Goal: Task Accomplishment & Management: Complete application form

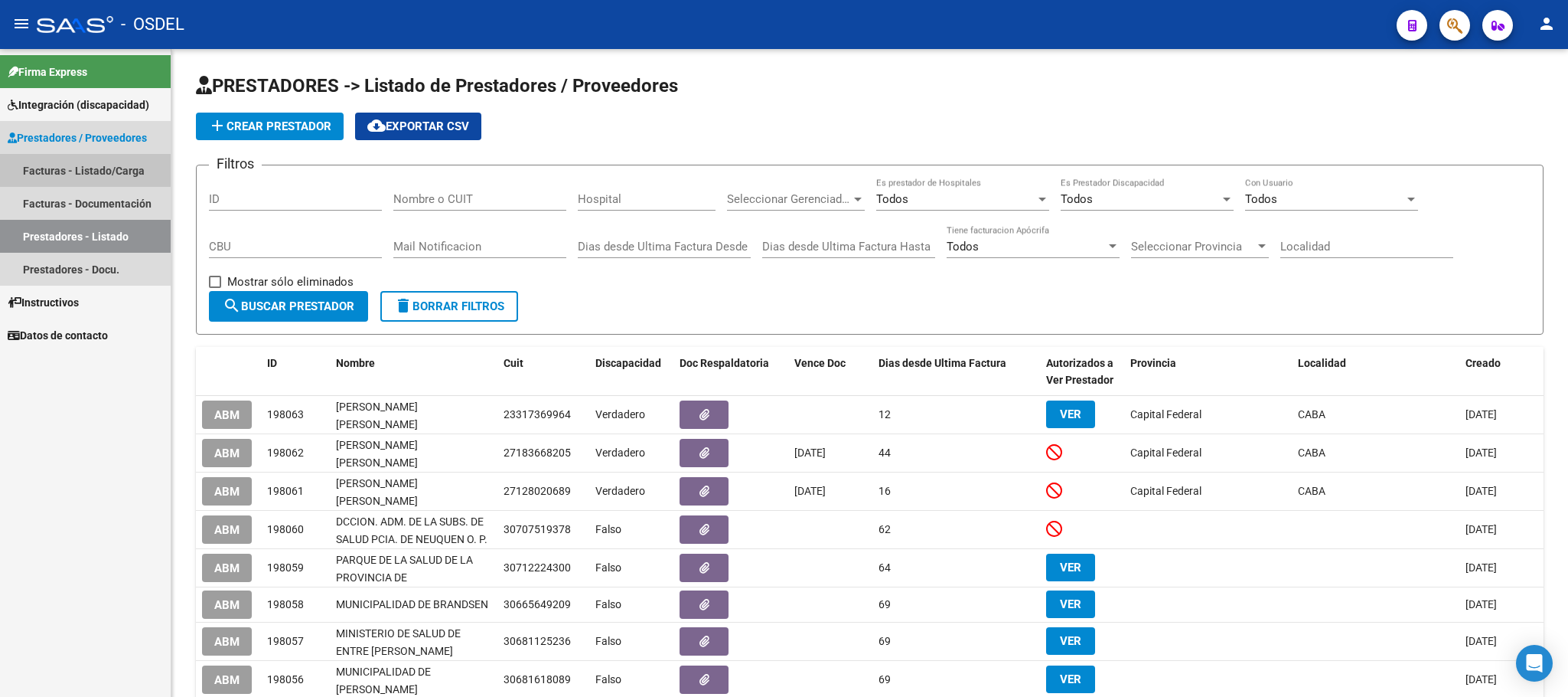
click at [62, 164] on link "Facturas - Listado/Carga" at bounding box center [85, 170] width 171 height 33
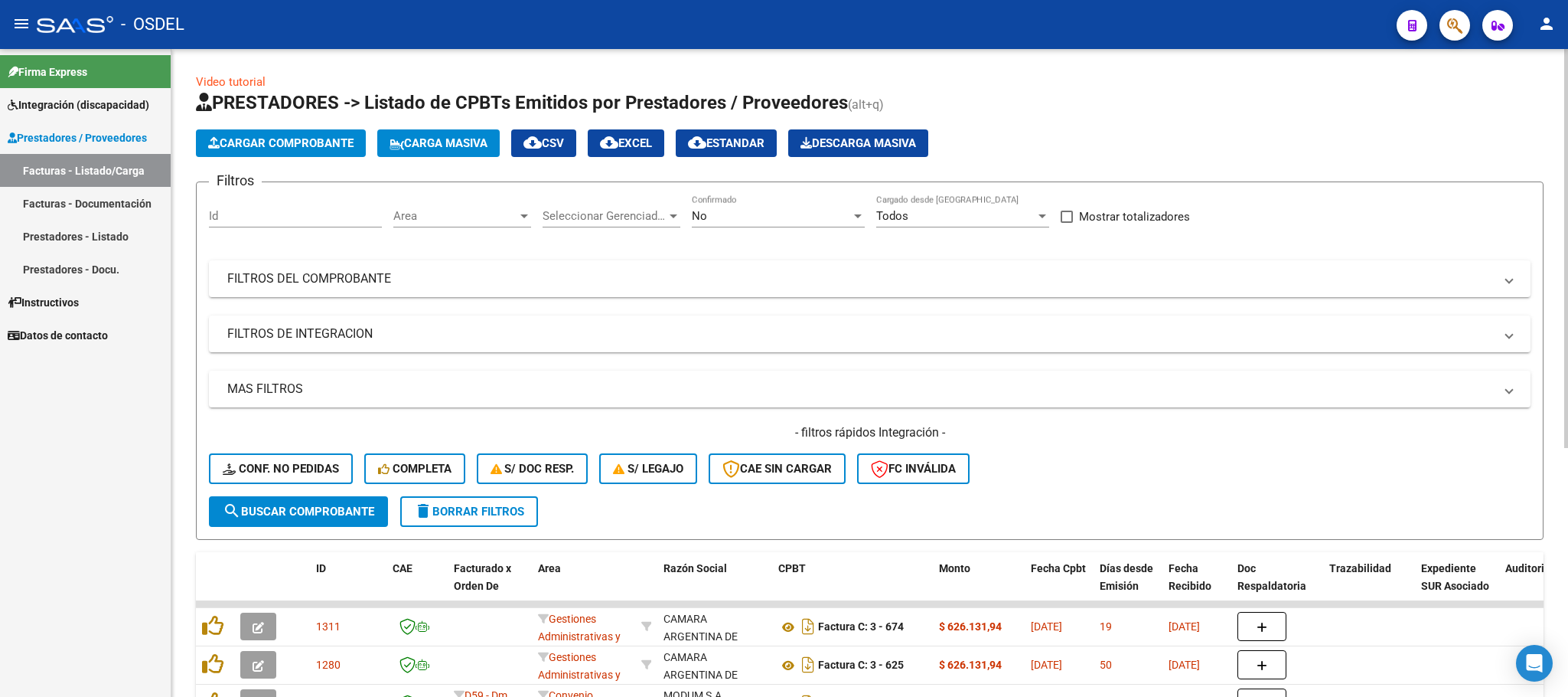
click at [286, 137] on span "Cargar Comprobante" at bounding box center [281, 144] width 145 height 14
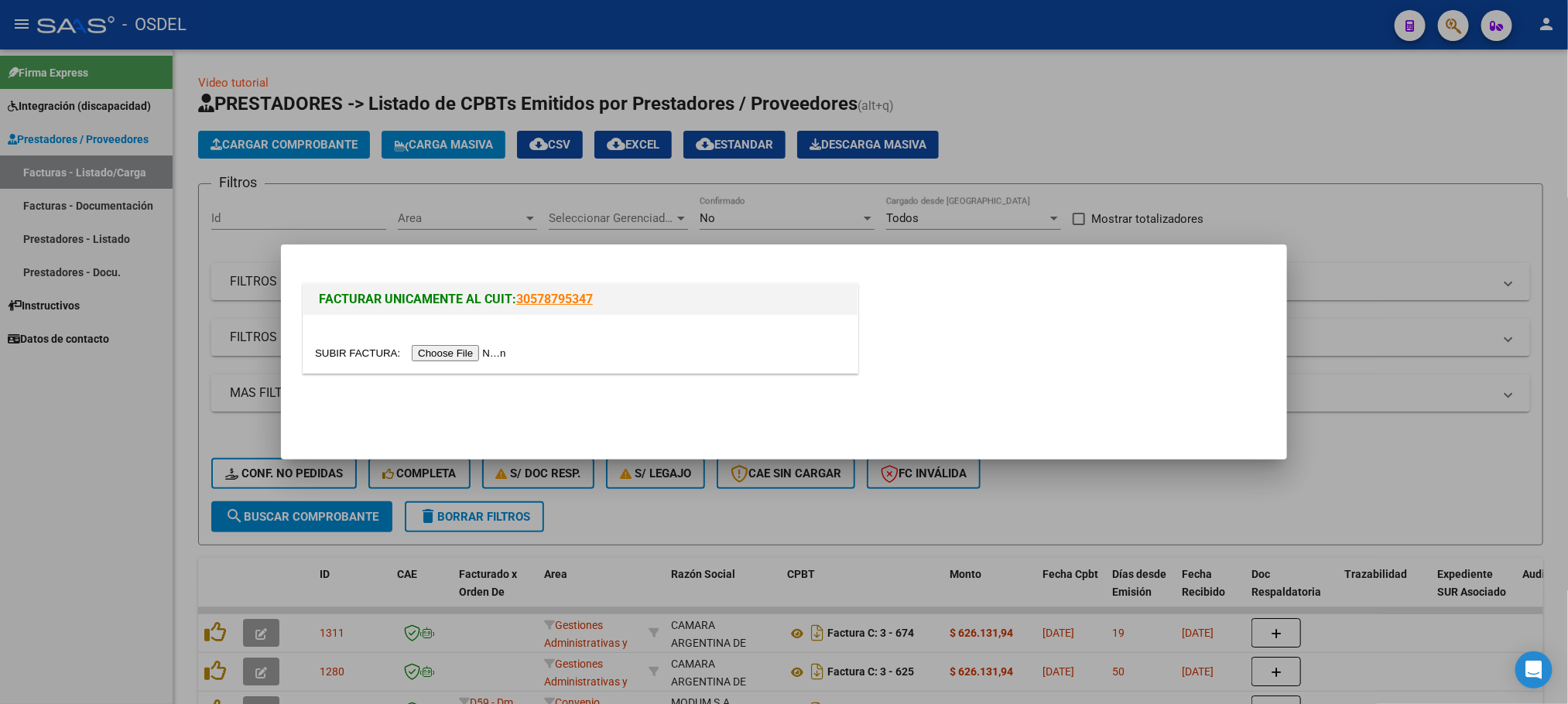
click at [467, 358] on input "file" at bounding box center [413, 352] width 196 height 16
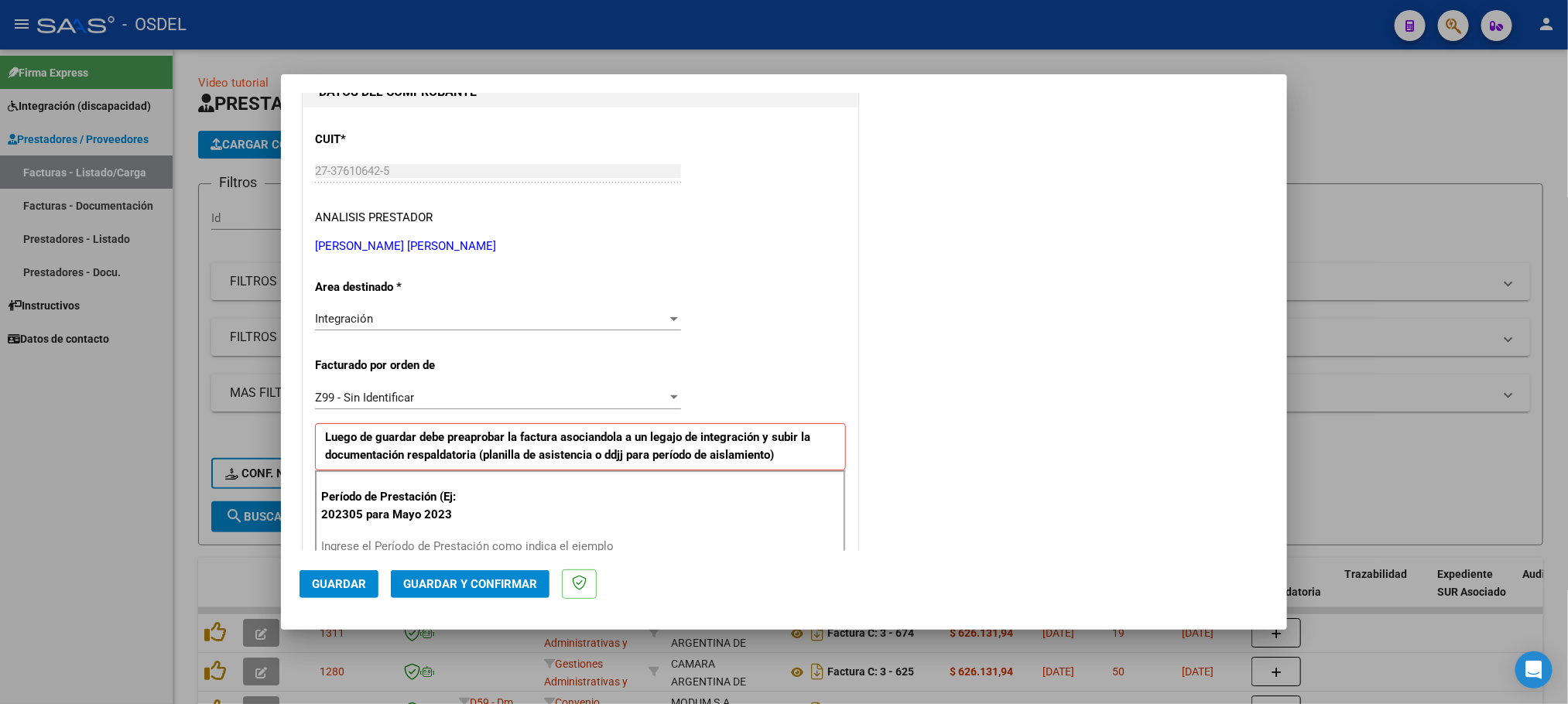
scroll to position [232, 0]
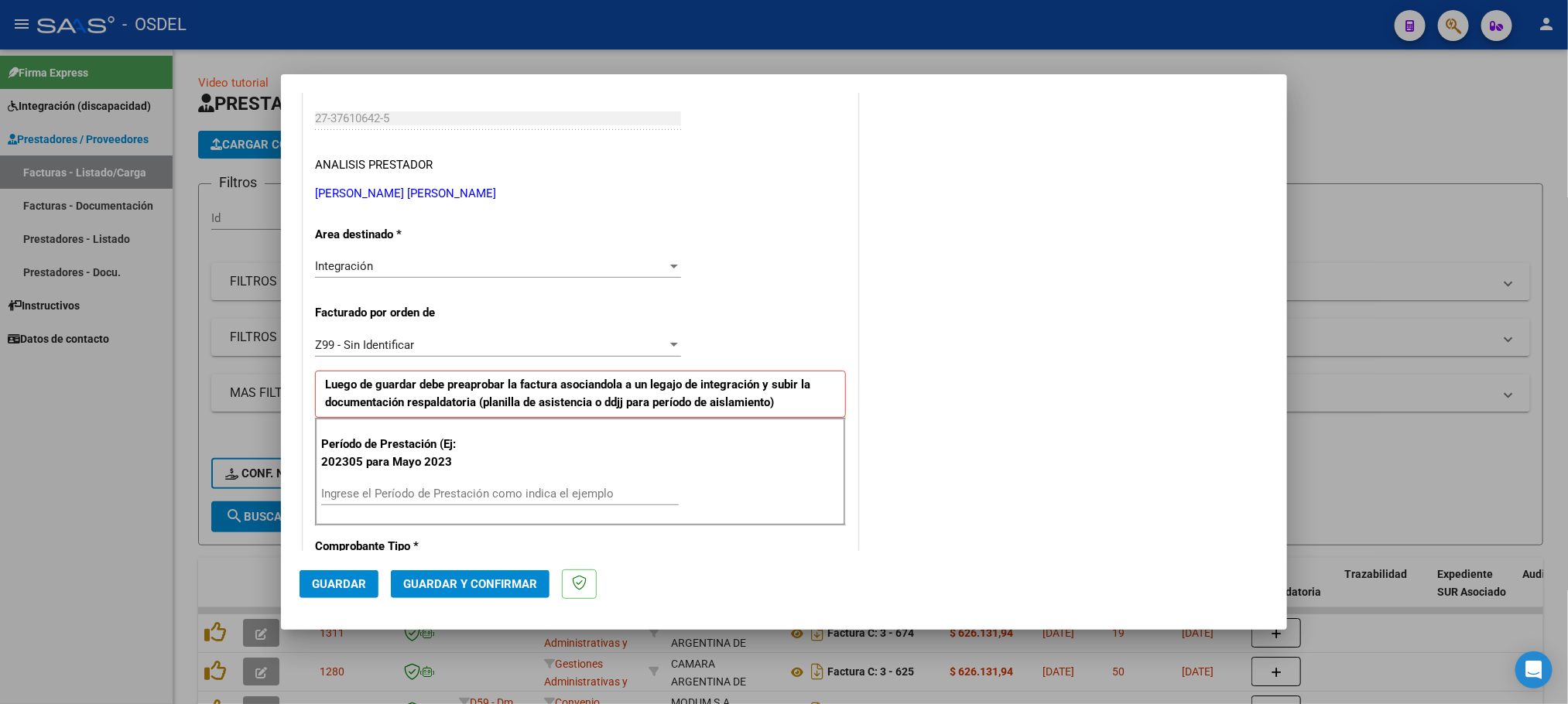
click at [370, 494] on input "Ingrese el Período de Prestación como indica el ejemplo" at bounding box center [500, 494] width 357 height 14
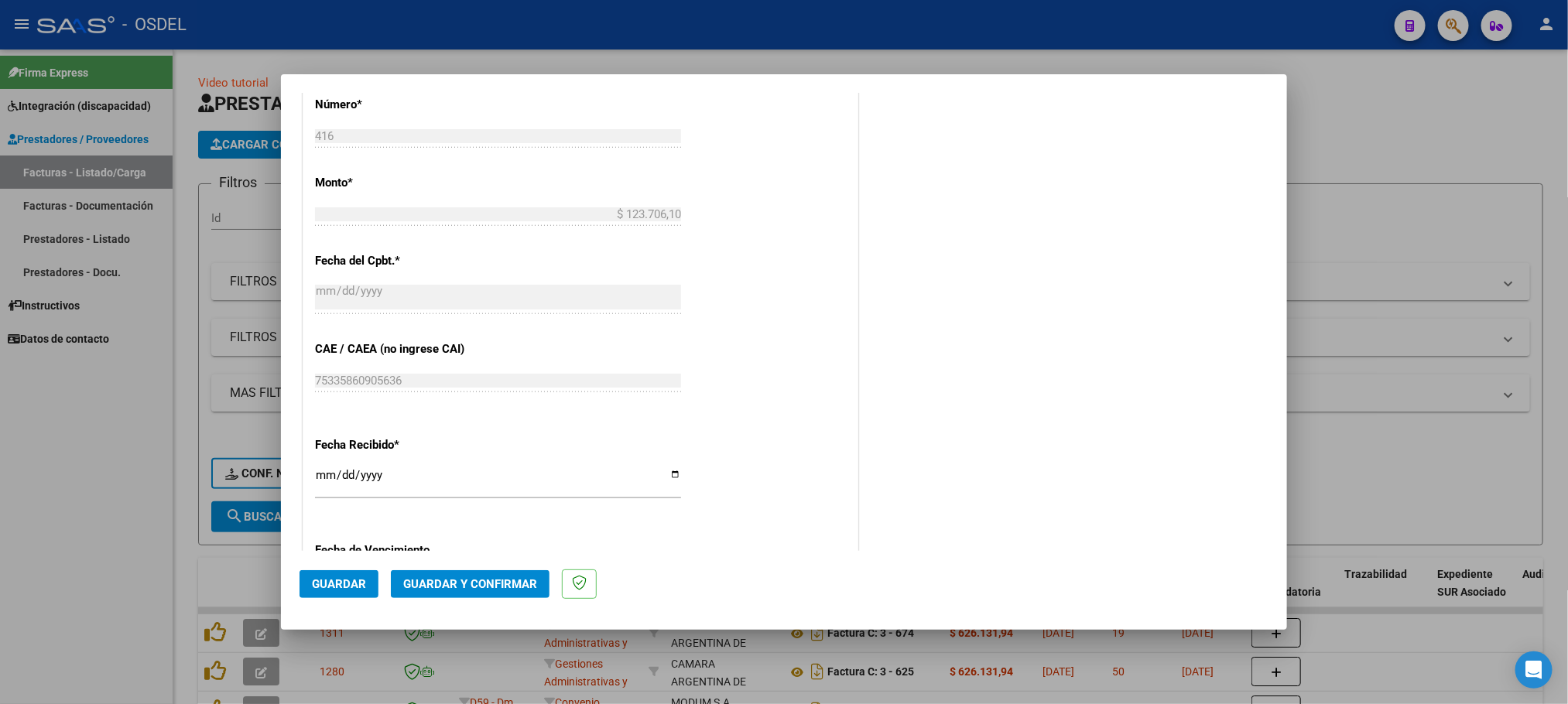
scroll to position [928, 0]
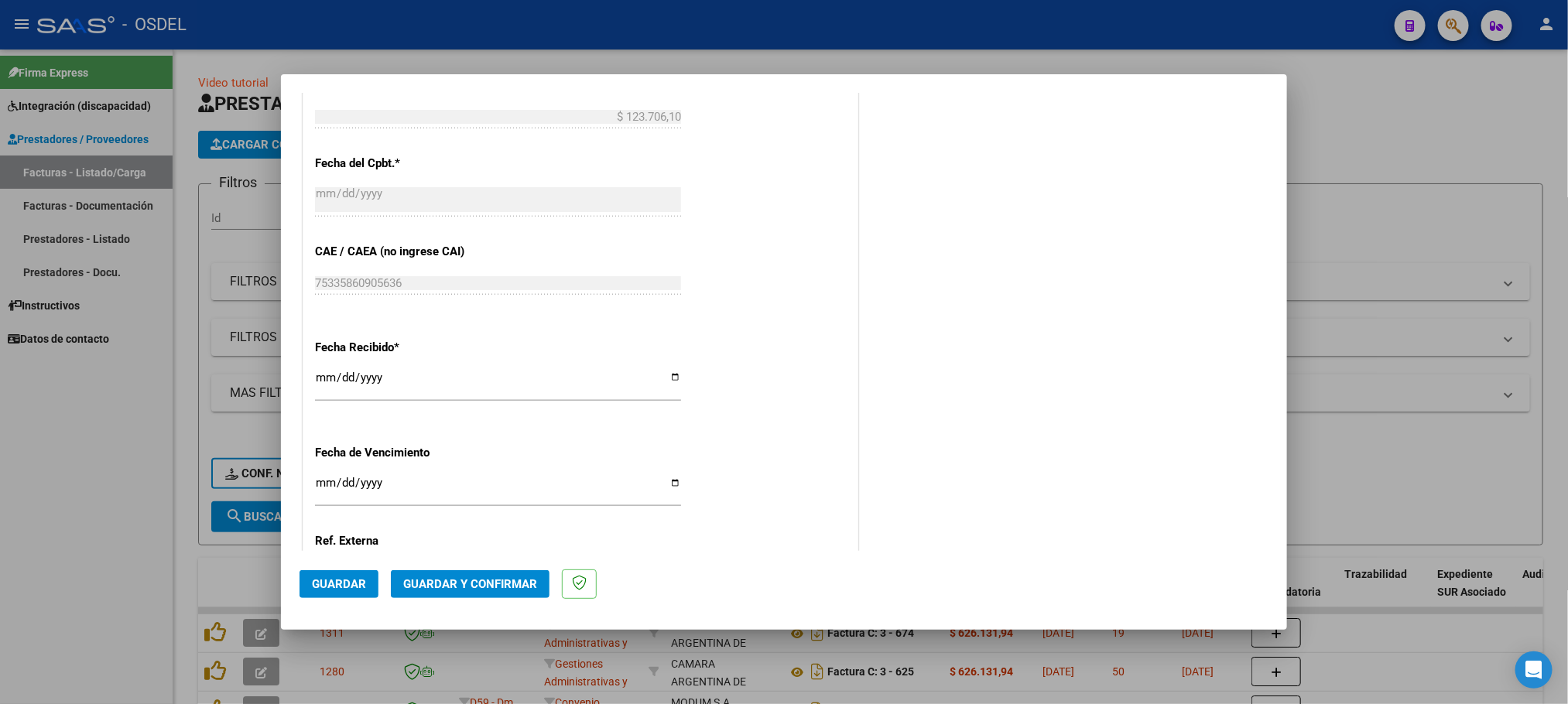
type input "202507"
click at [336, 587] on span "Guardar" at bounding box center [339, 584] width 54 height 14
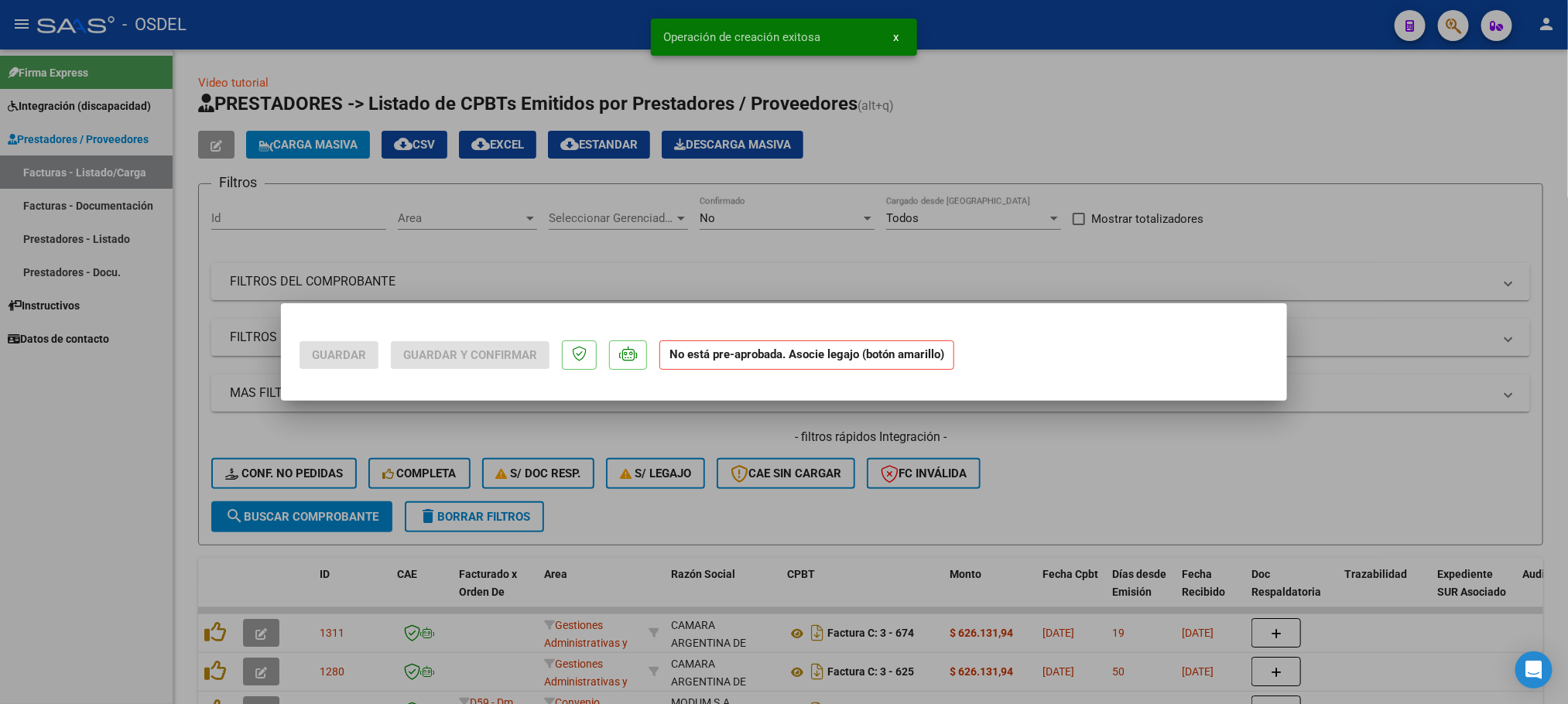
scroll to position [0, 0]
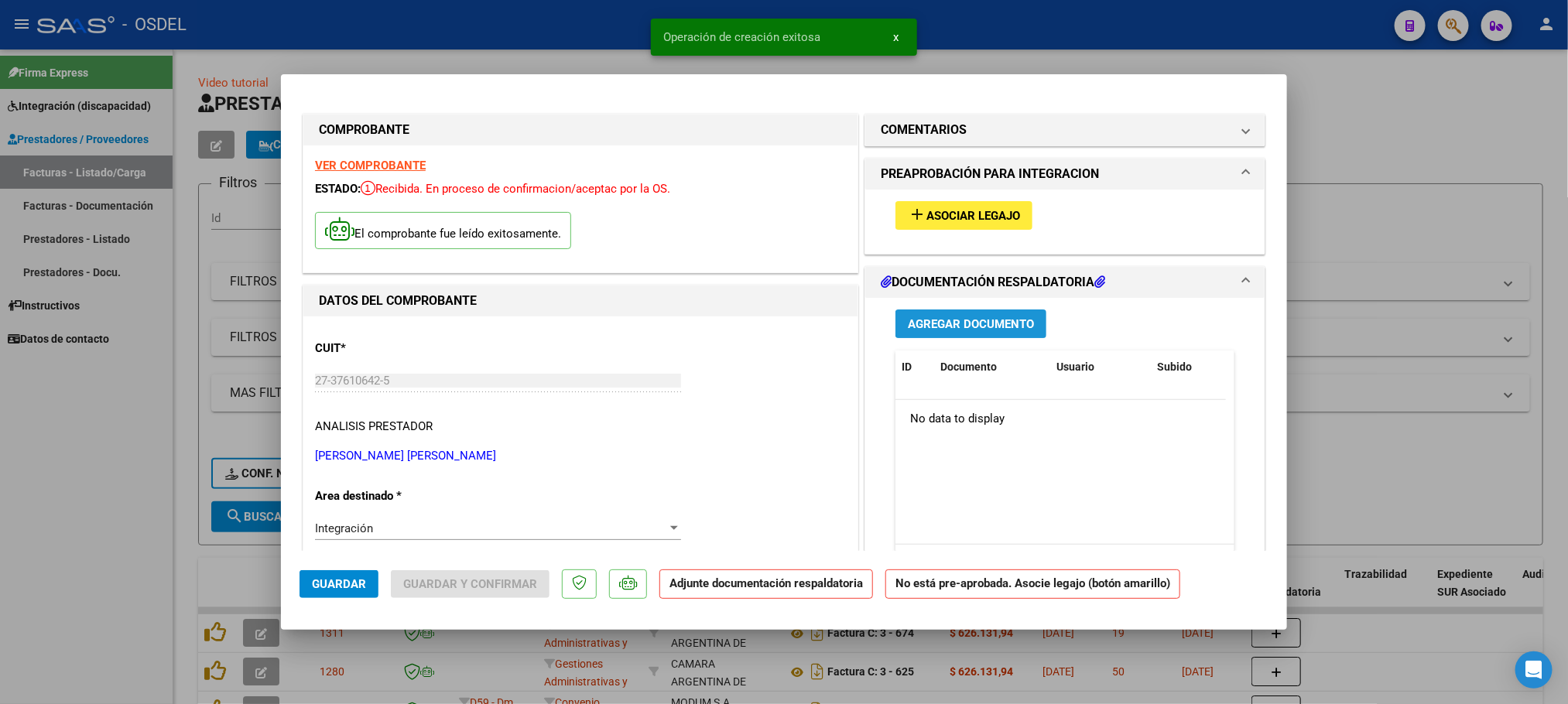
click at [973, 325] on span "Agregar Documento" at bounding box center [971, 324] width 126 height 14
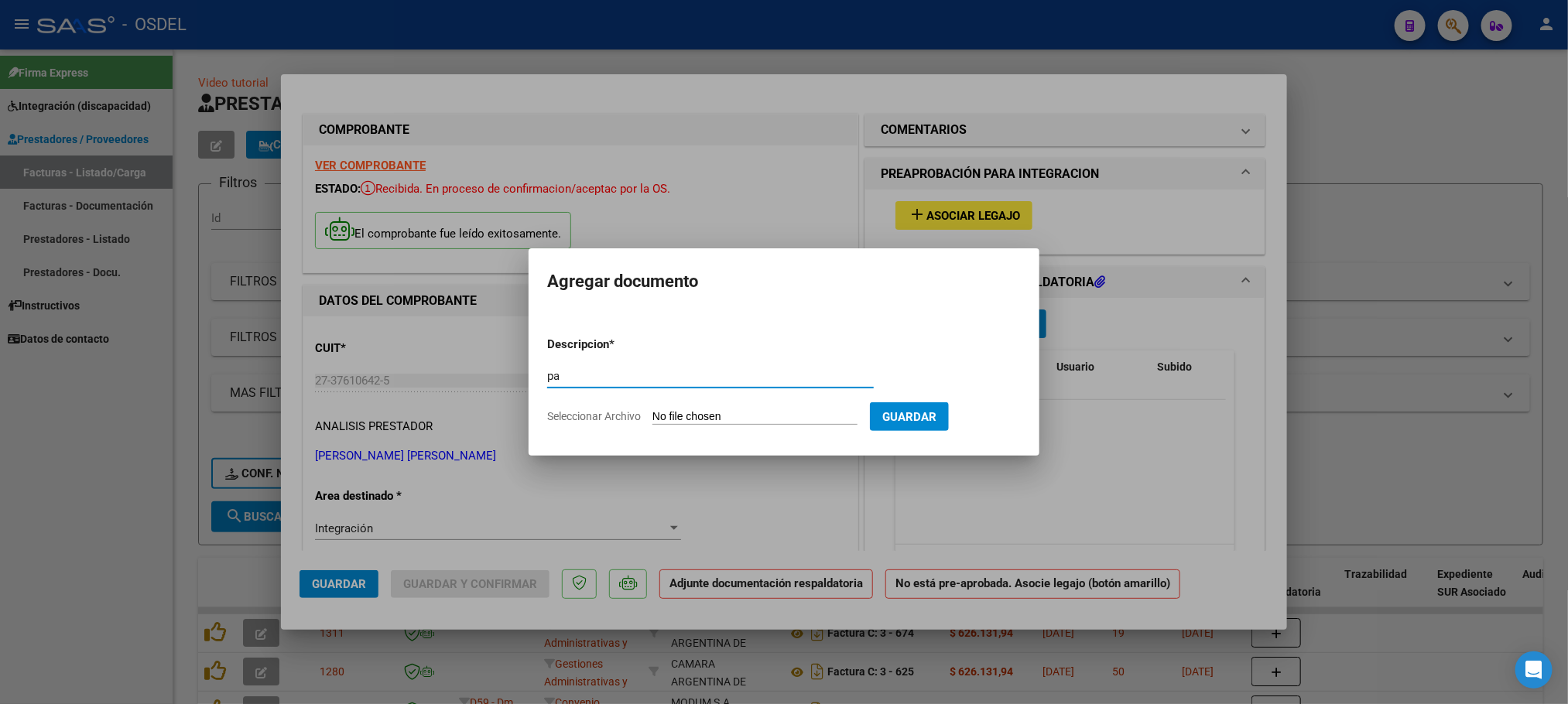
type input "pa"
click at [685, 413] on input "Seleccionar Archivo" at bounding box center [754, 417] width 205 height 15
type input "C:\fakepath\pa-27376106425_3_3_416.pdf"
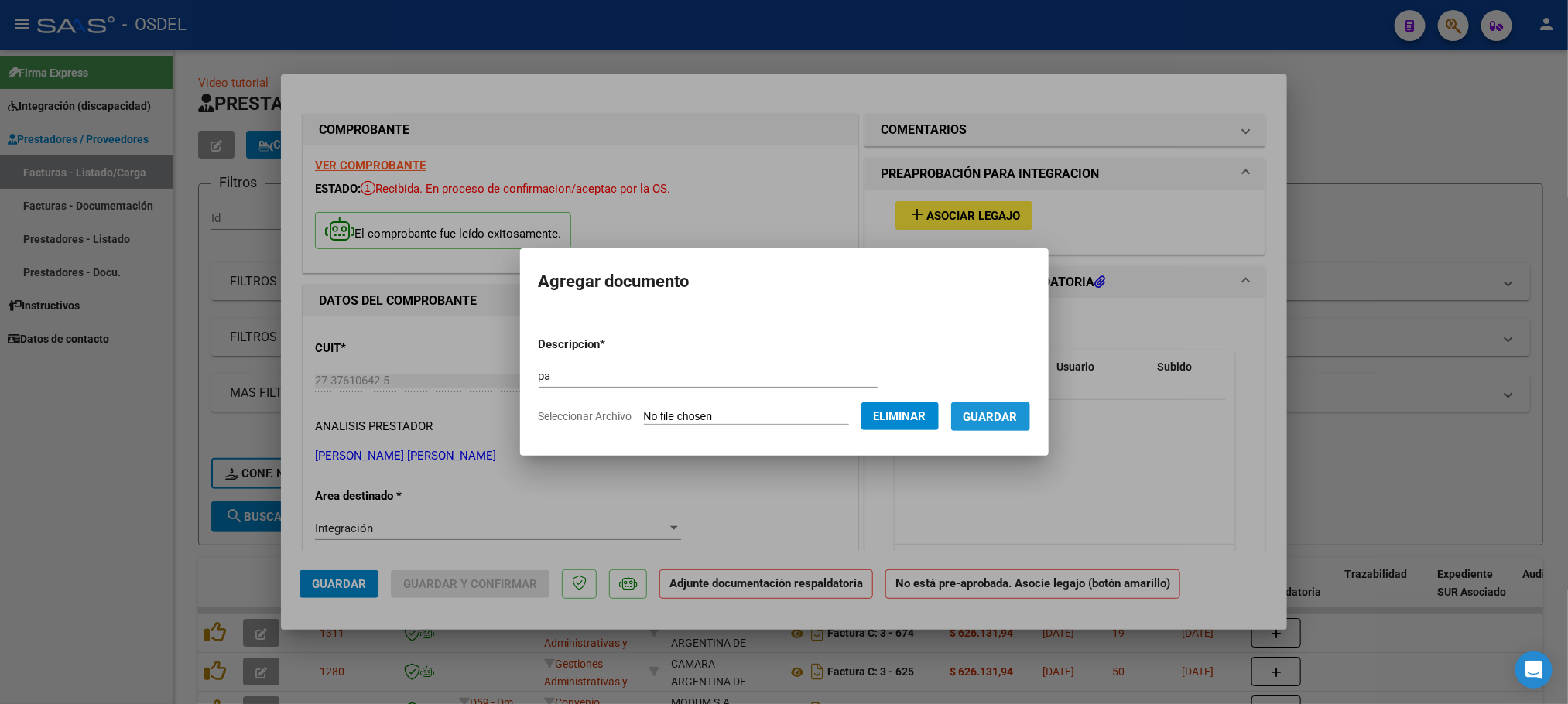
click at [1006, 420] on span "Guardar" at bounding box center [990, 417] width 54 height 14
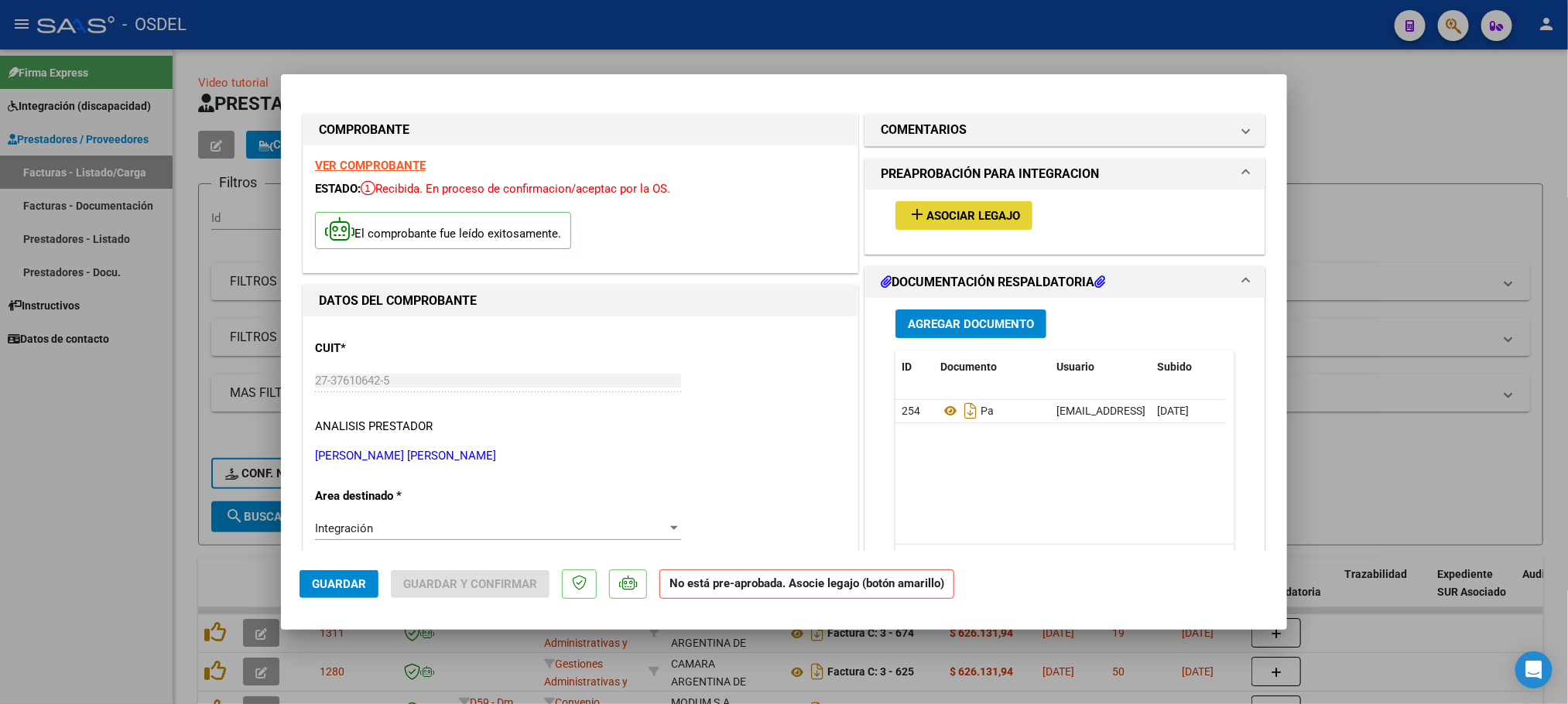
click at [953, 223] on span "Asociar Legajo" at bounding box center [973, 216] width 94 height 14
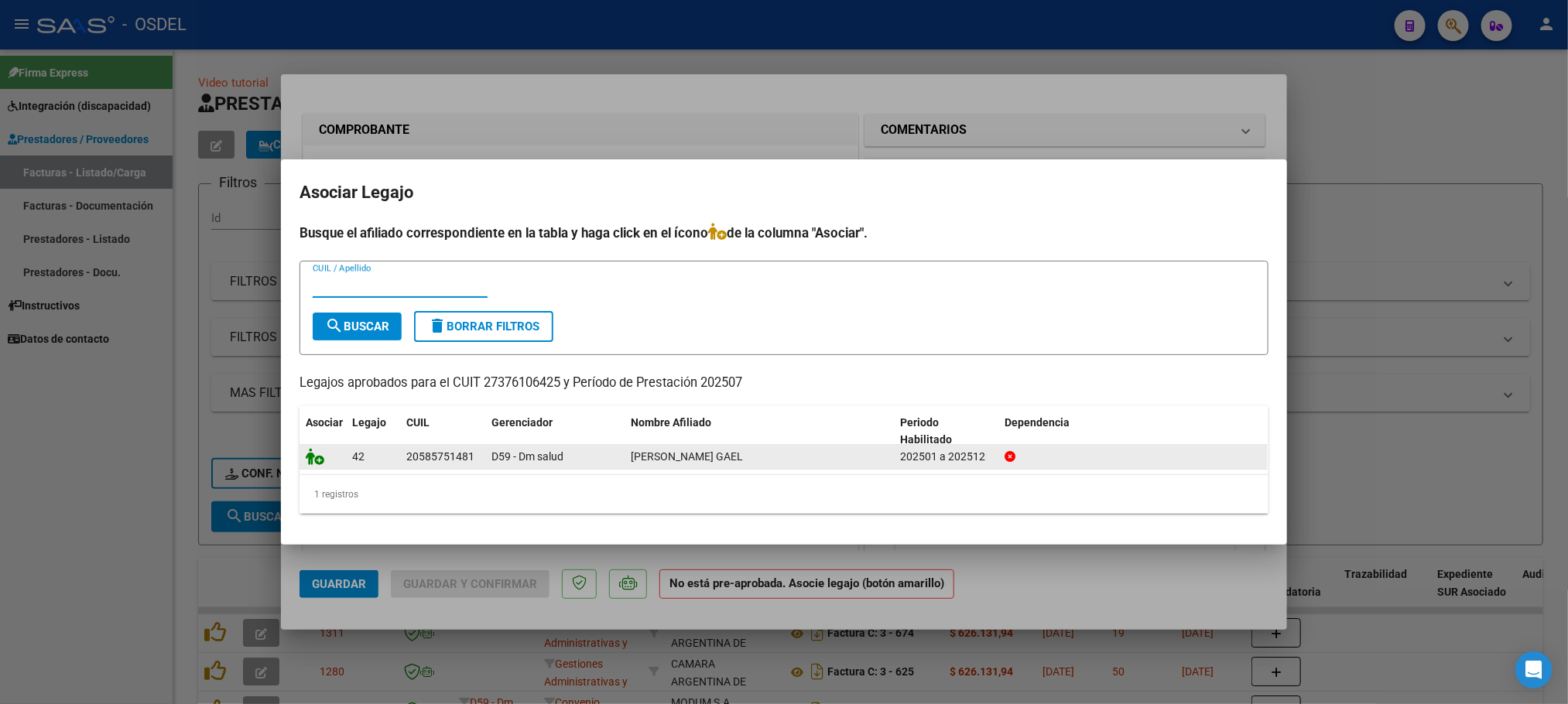
click at [310, 457] on icon at bounding box center [315, 456] width 19 height 17
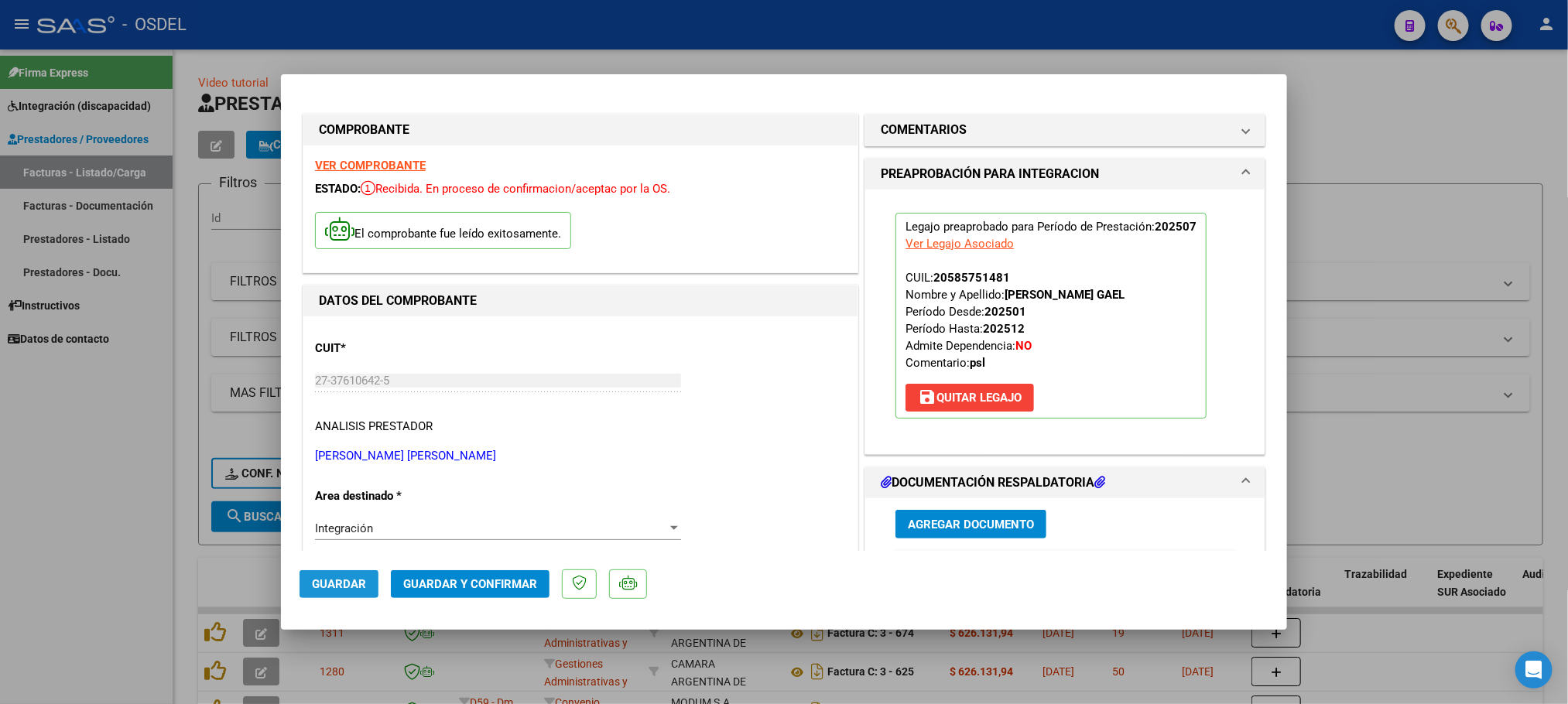
click at [344, 578] on span "Guardar" at bounding box center [339, 584] width 54 height 14
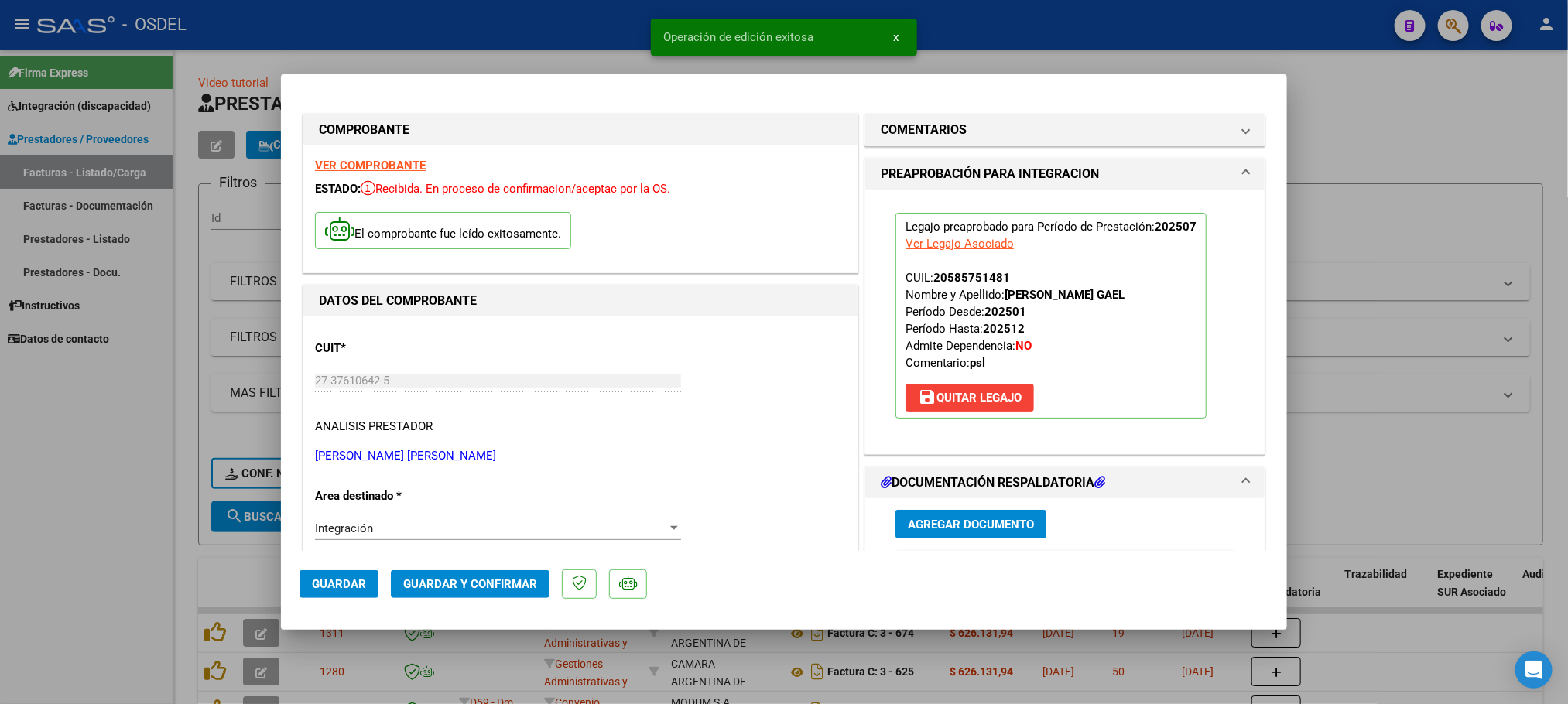
click at [1461, 119] on div at bounding box center [784, 352] width 1568 height 704
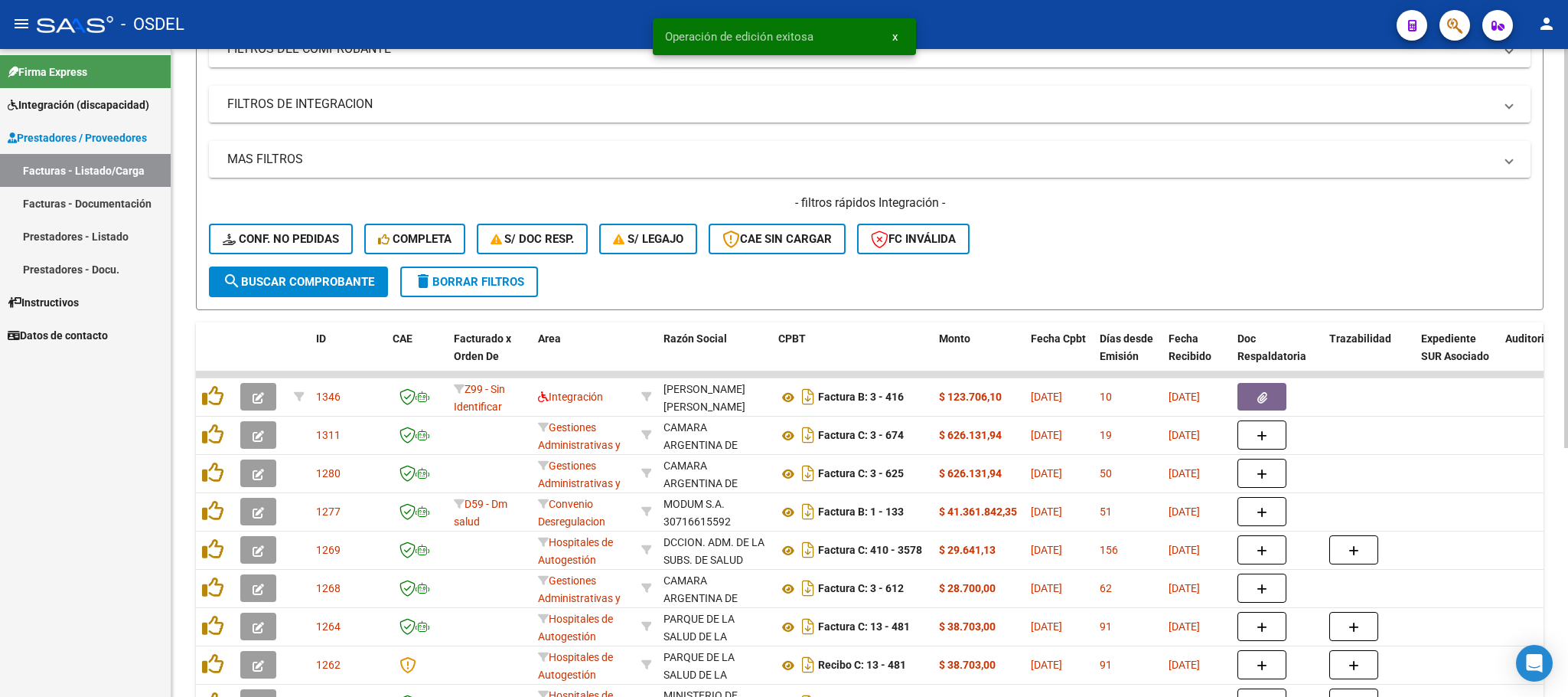
scroll to position [344, 0]
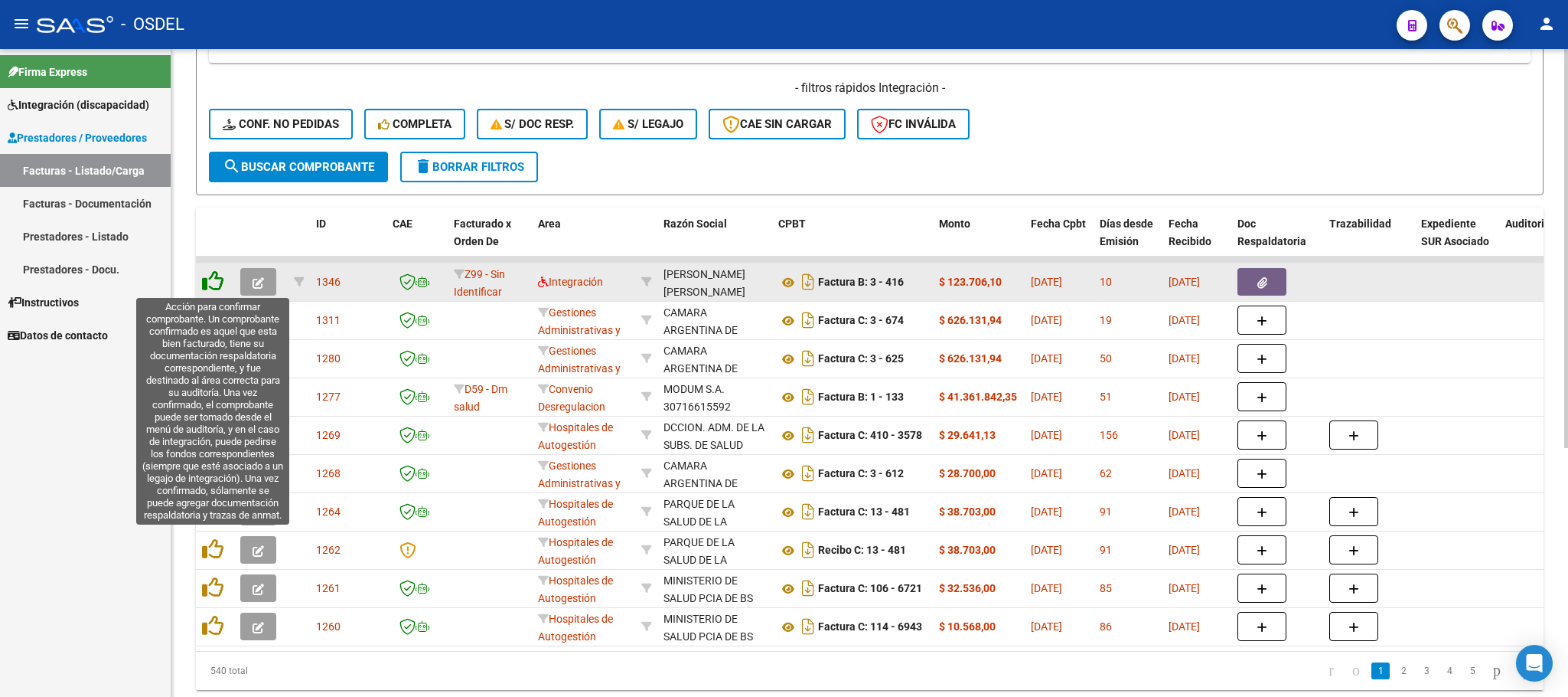
click at [215, 283] on icon at bounding box center [213, 281] width 22 height 22
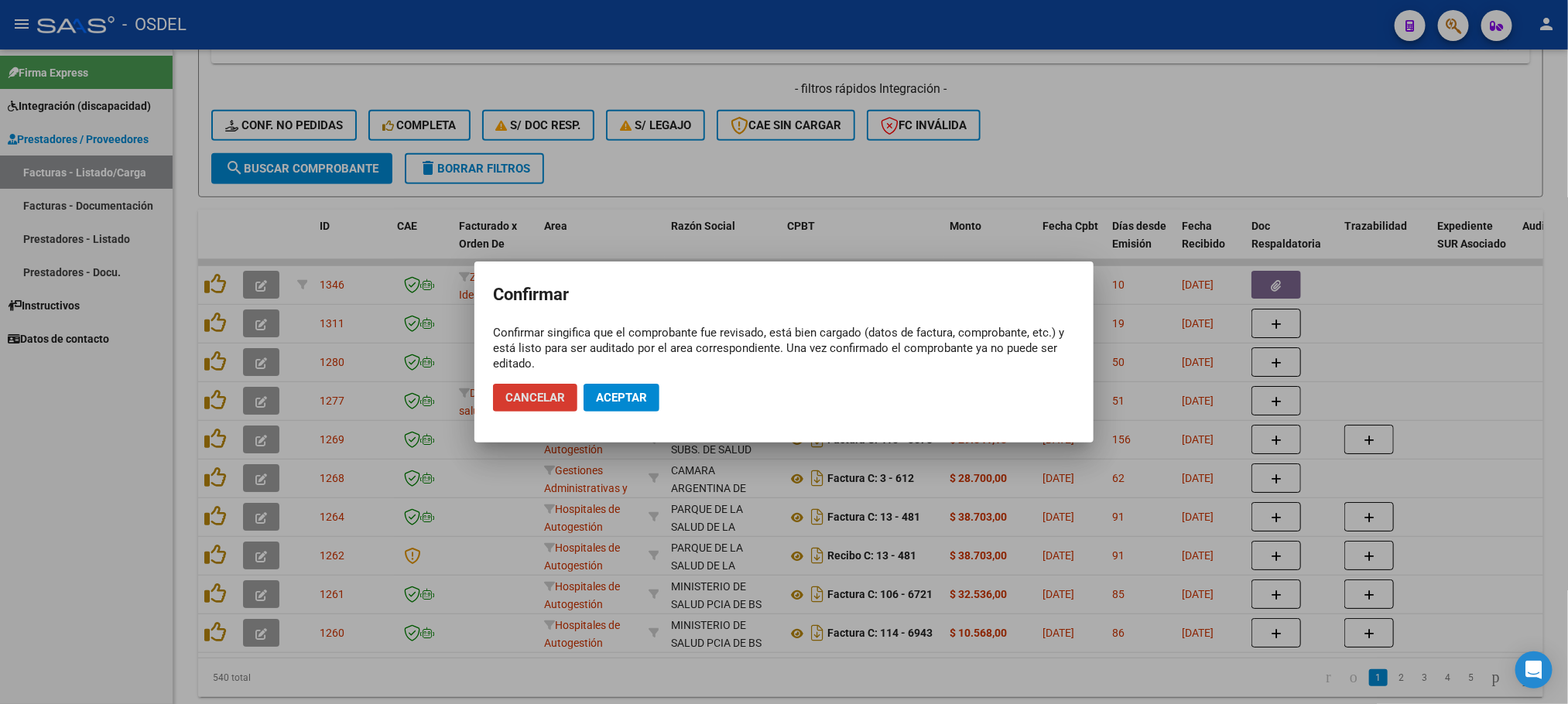
click at [643, 402] on span "Aceptar" at bounding box center [621, 398] width 51 height 14
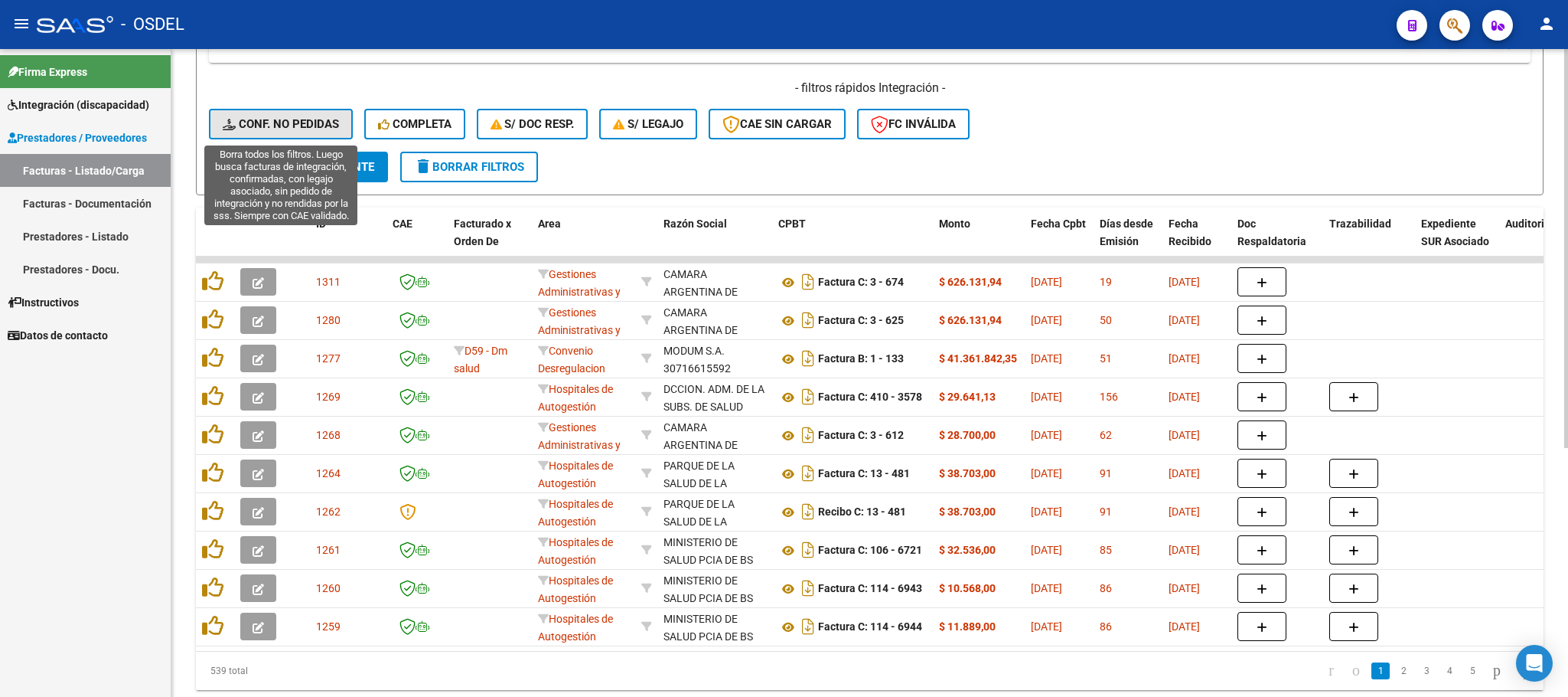
click at [294, 127] on span "Conf. no pedidas" at bounding box center [281, 124] width 117 height 14
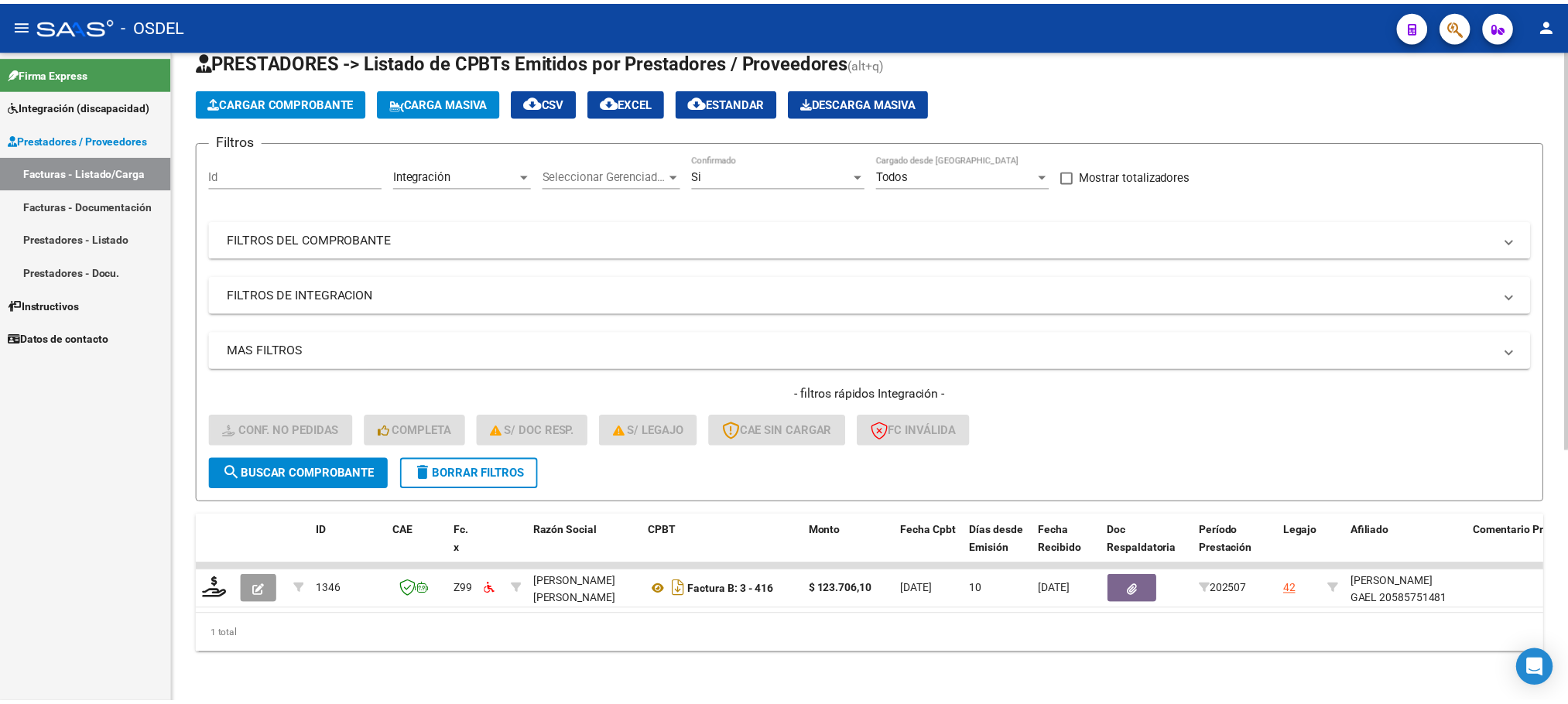
scroll to position [60, 0]
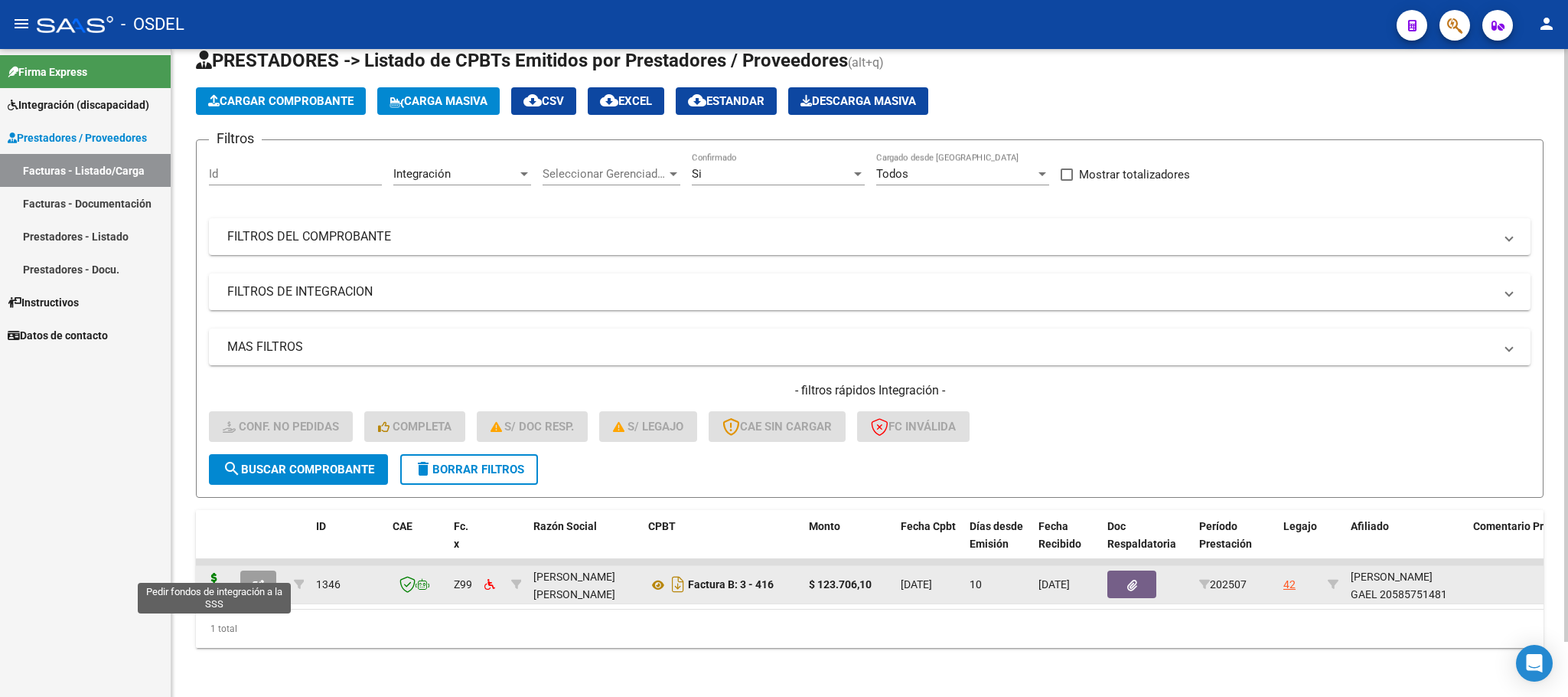
click at [216, 574] on icon at bounding box center [215, 584] width 25 height 22
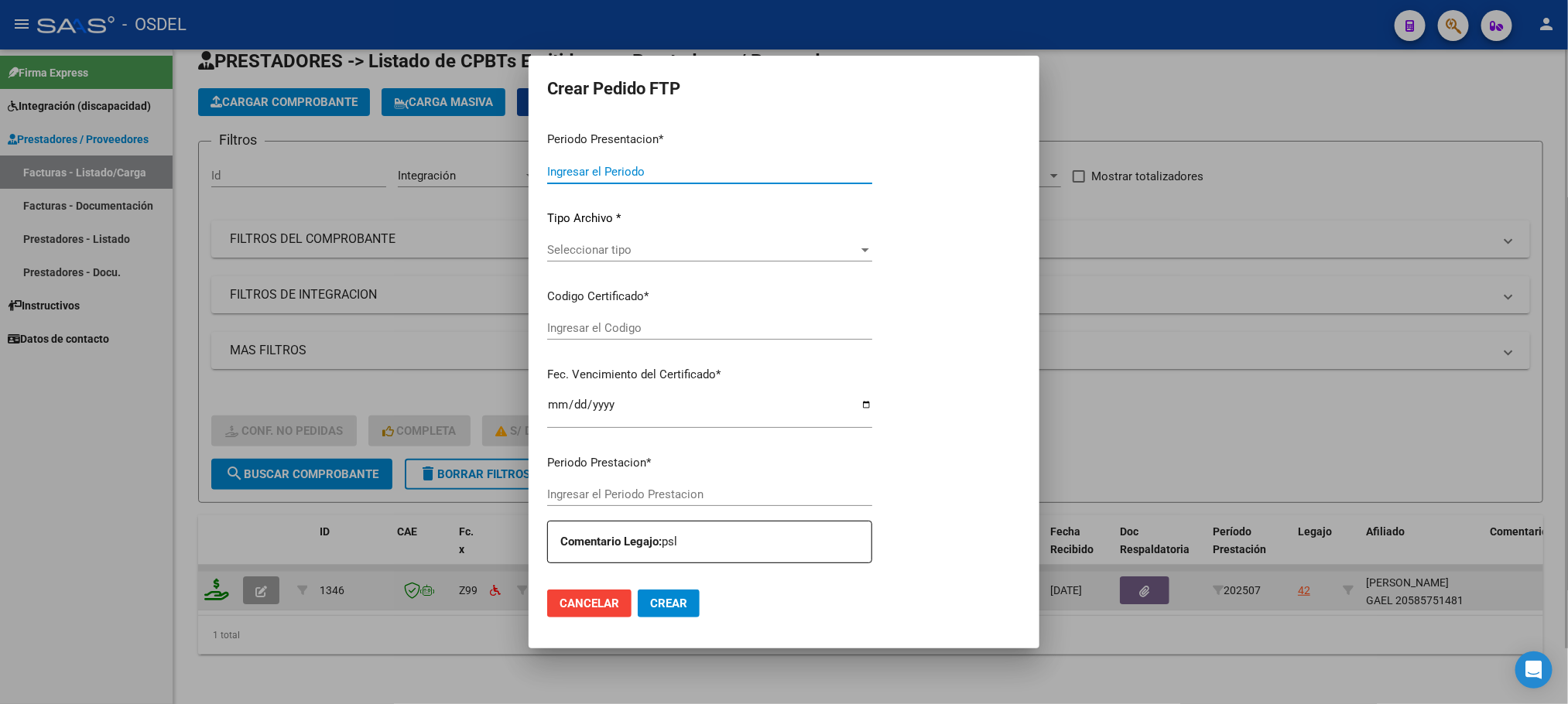
type input "202507"
type input "$ 123.706,10"
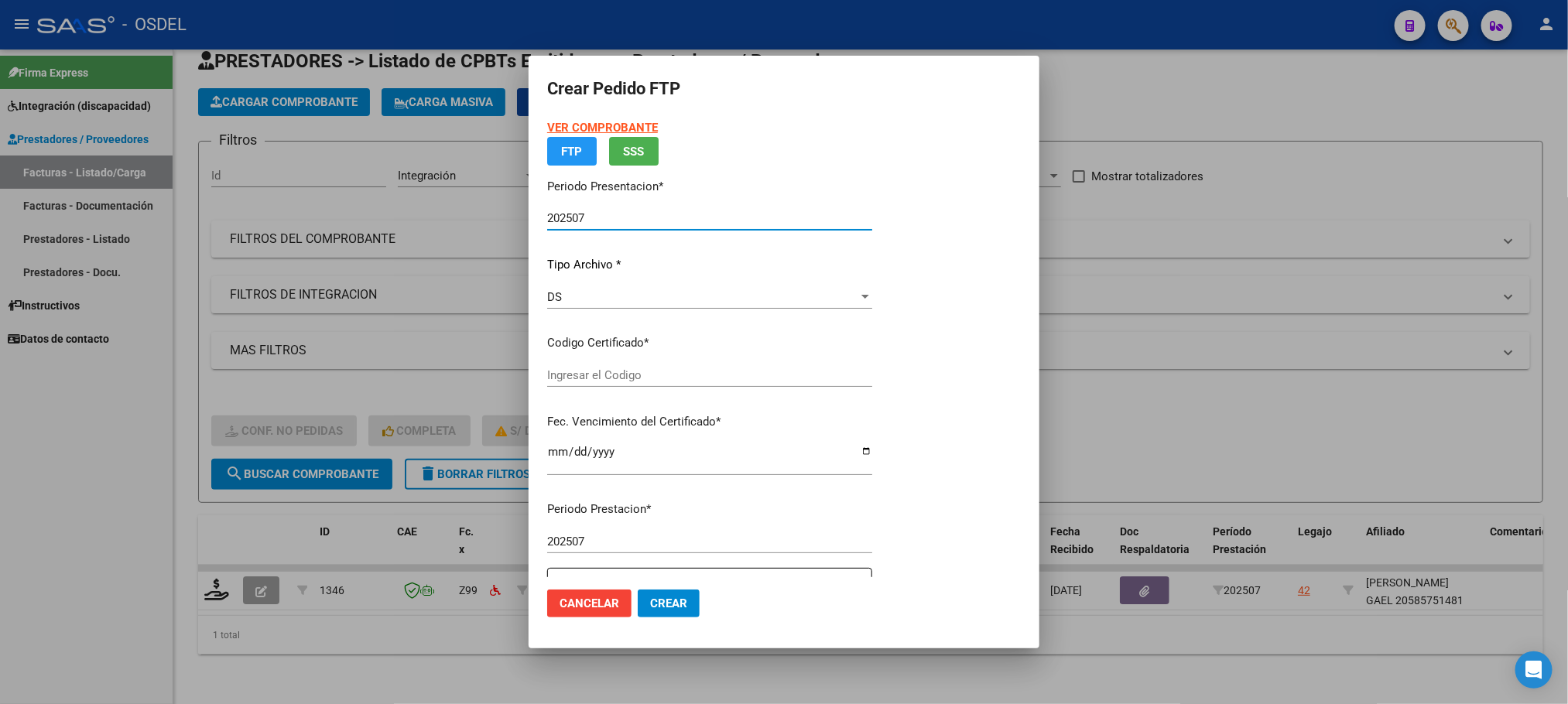
type input "2355391998"
type input "[DATE]"
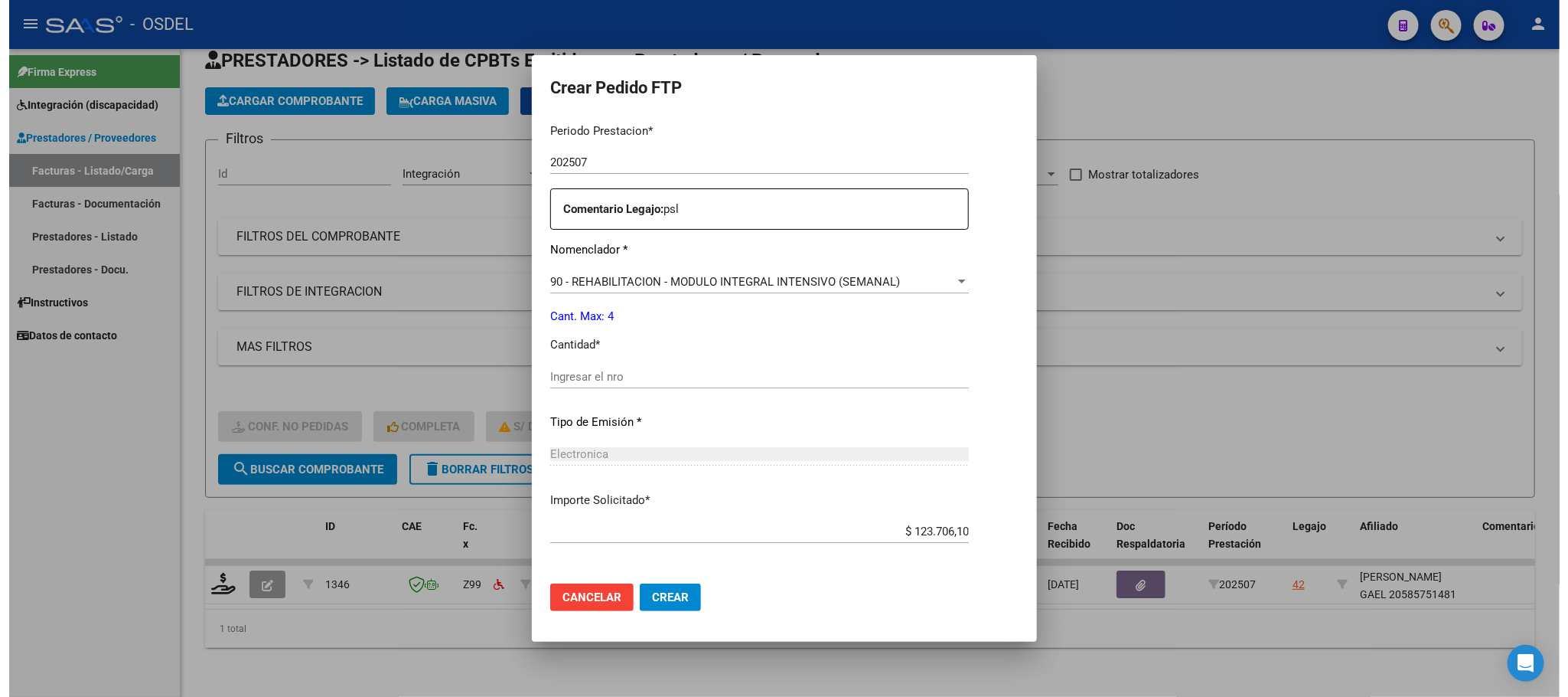
scroll to position [572, 0]
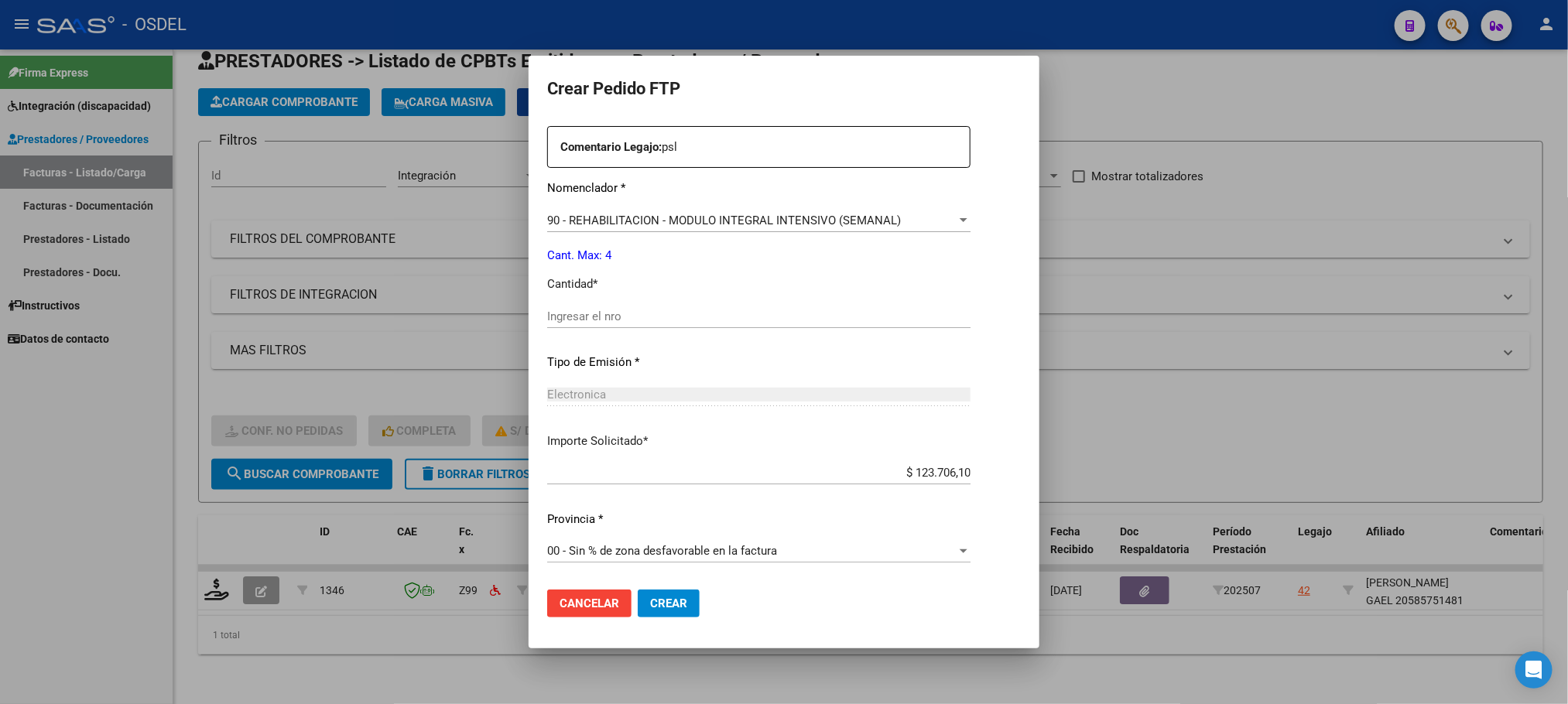
click at [608, 319] on input "Ingresar el nro" at bounding box center [758, 317] width 424 height 14
type input "4"
click at [641, 603] on button "Crear" at bounding box center [668, 603] width 62 height 28
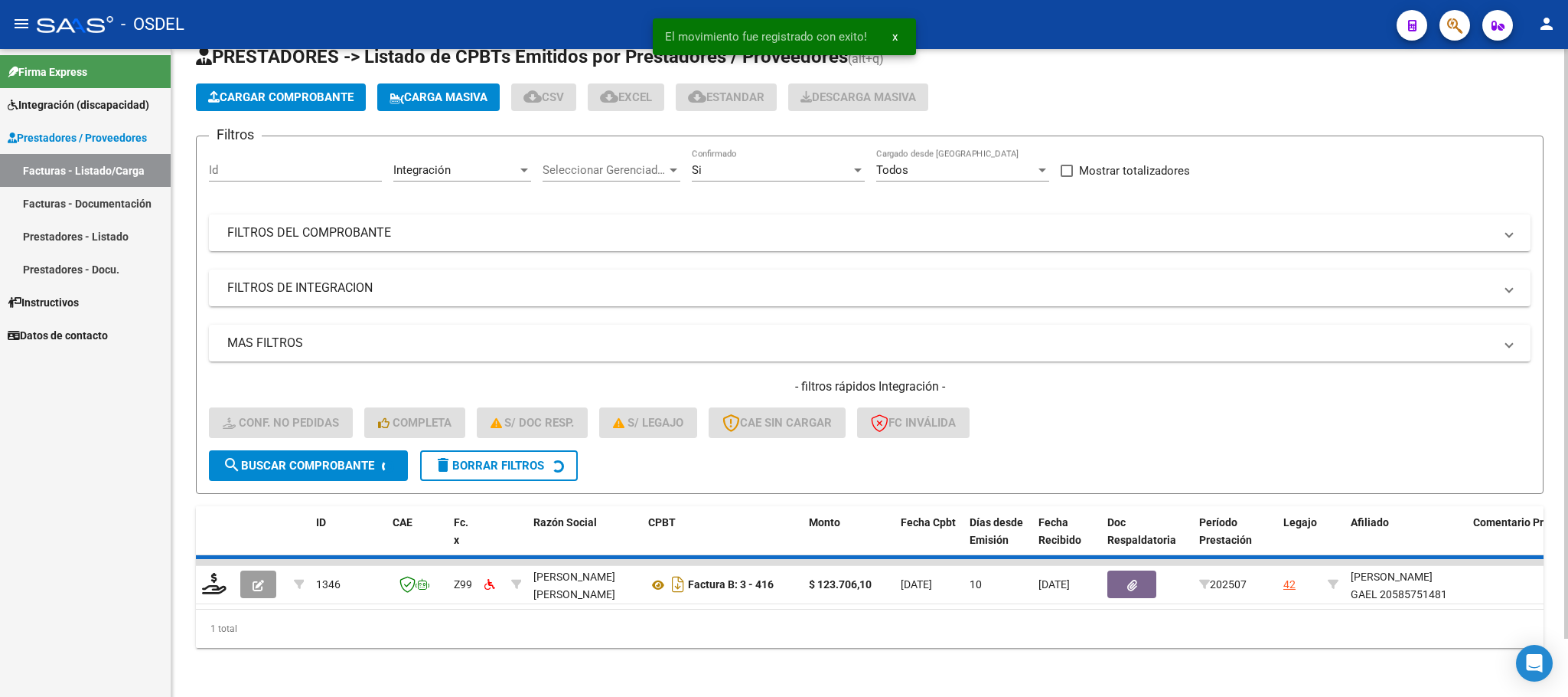
scroll to position [30, 0]
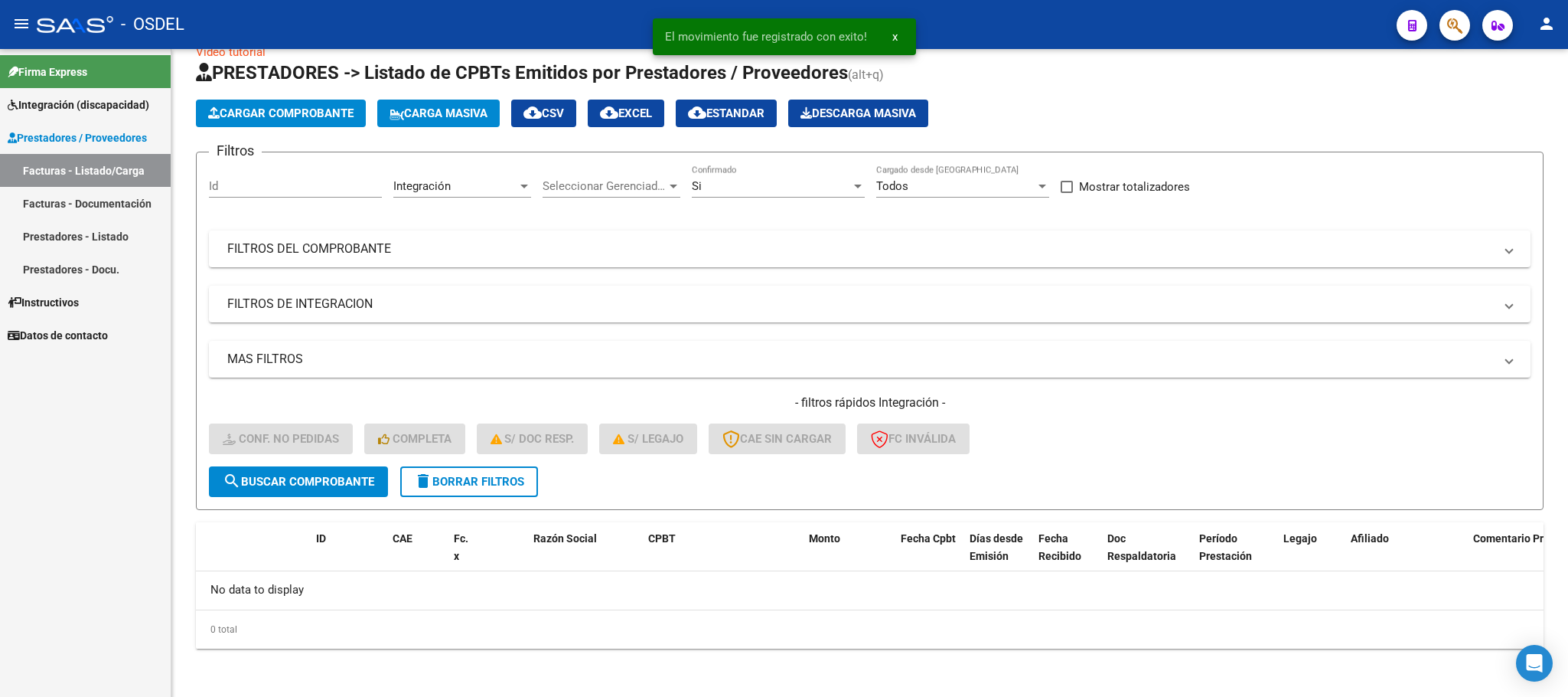
click at [52, 111] on span "Integración (discapacidad)" at bounding box center [79, 105] width 142 height 17
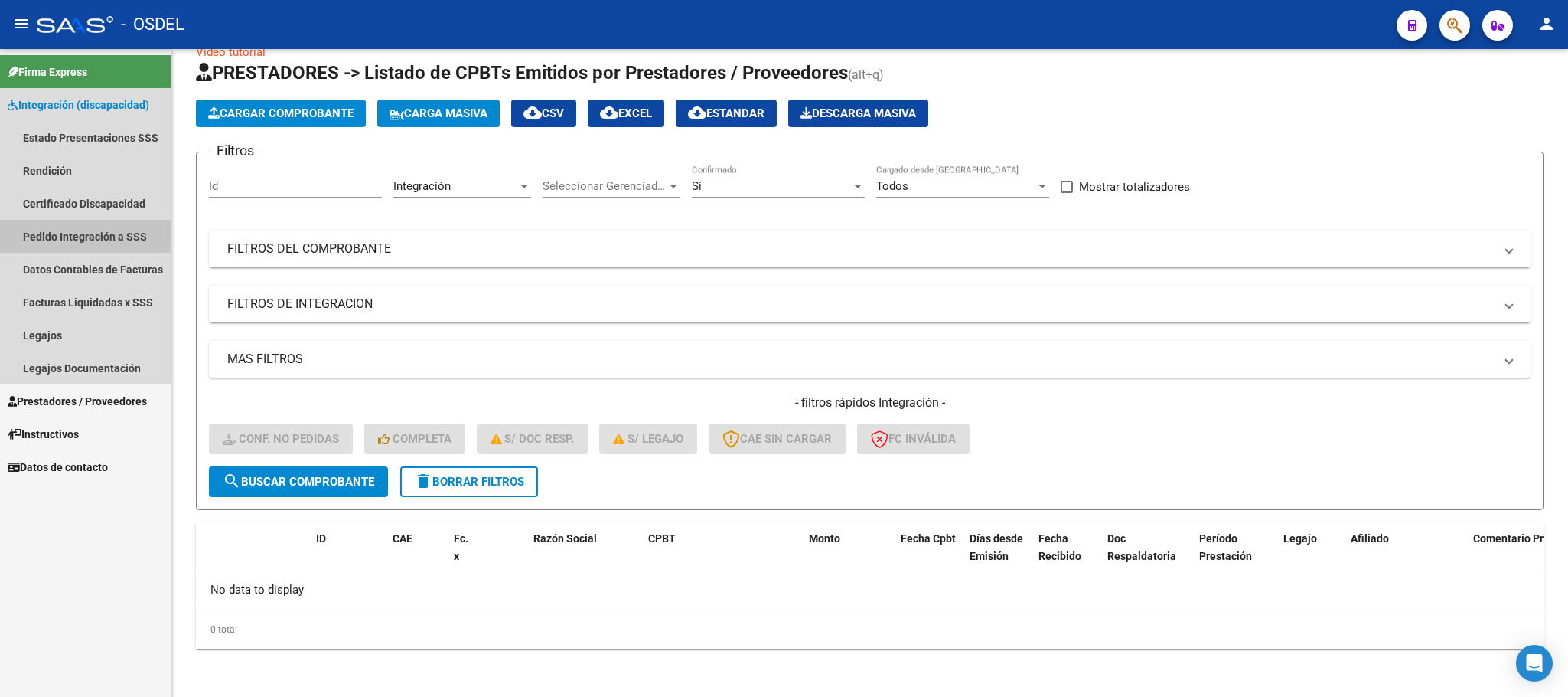
click at [63, 231] on link "Pedido Integración a SSS" at bounding box center [85, 236] width 171 height 33
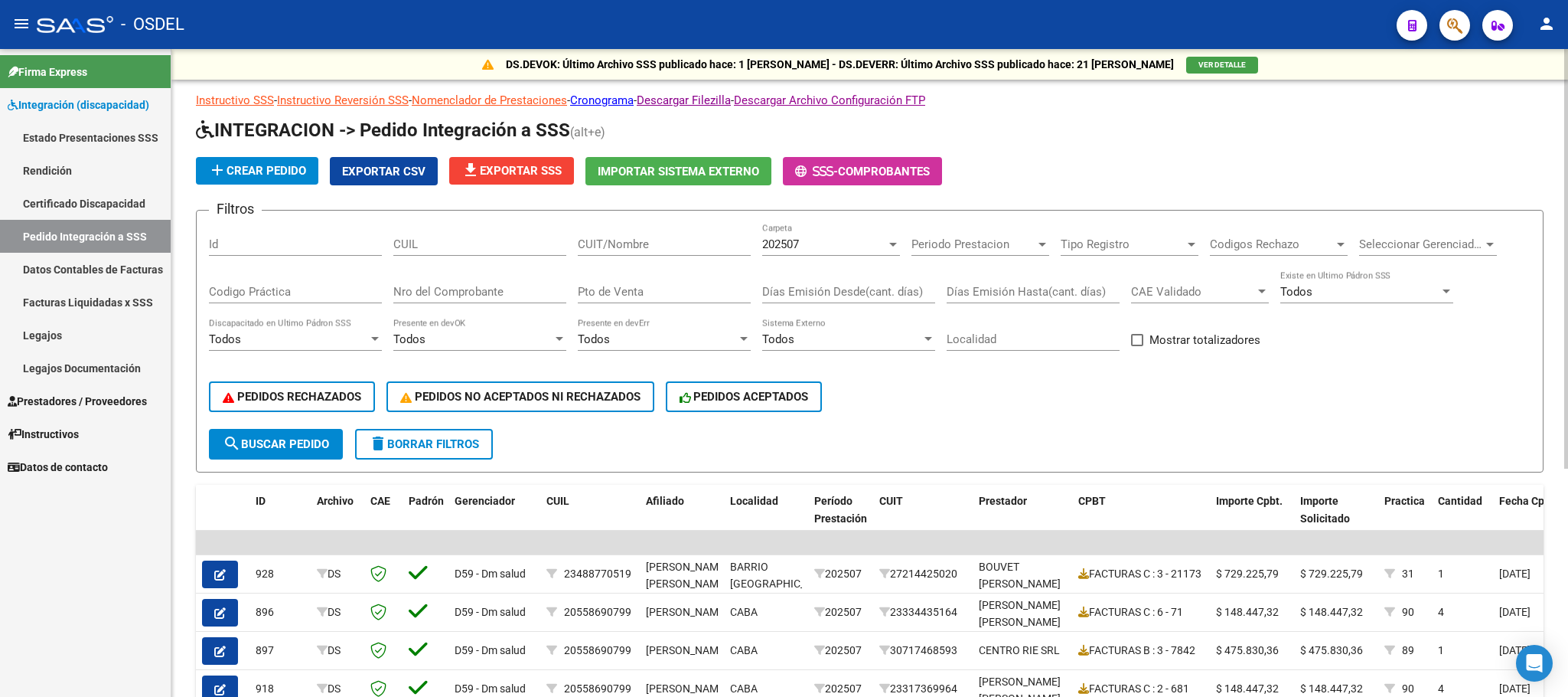
click at [292, 457] on button "search Buscar Pedido" at bounding box center [276, 444] width 134 height 31
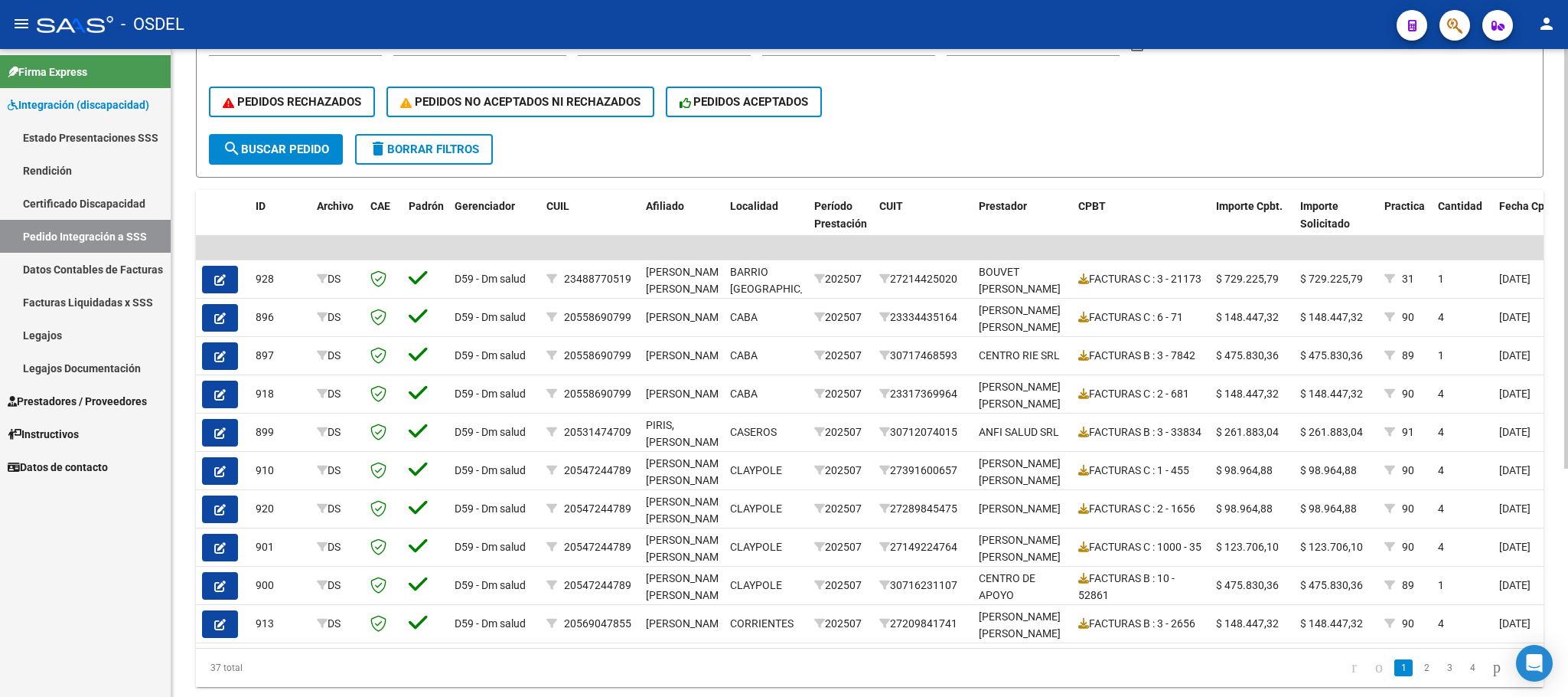
scroll to position [344, 0]
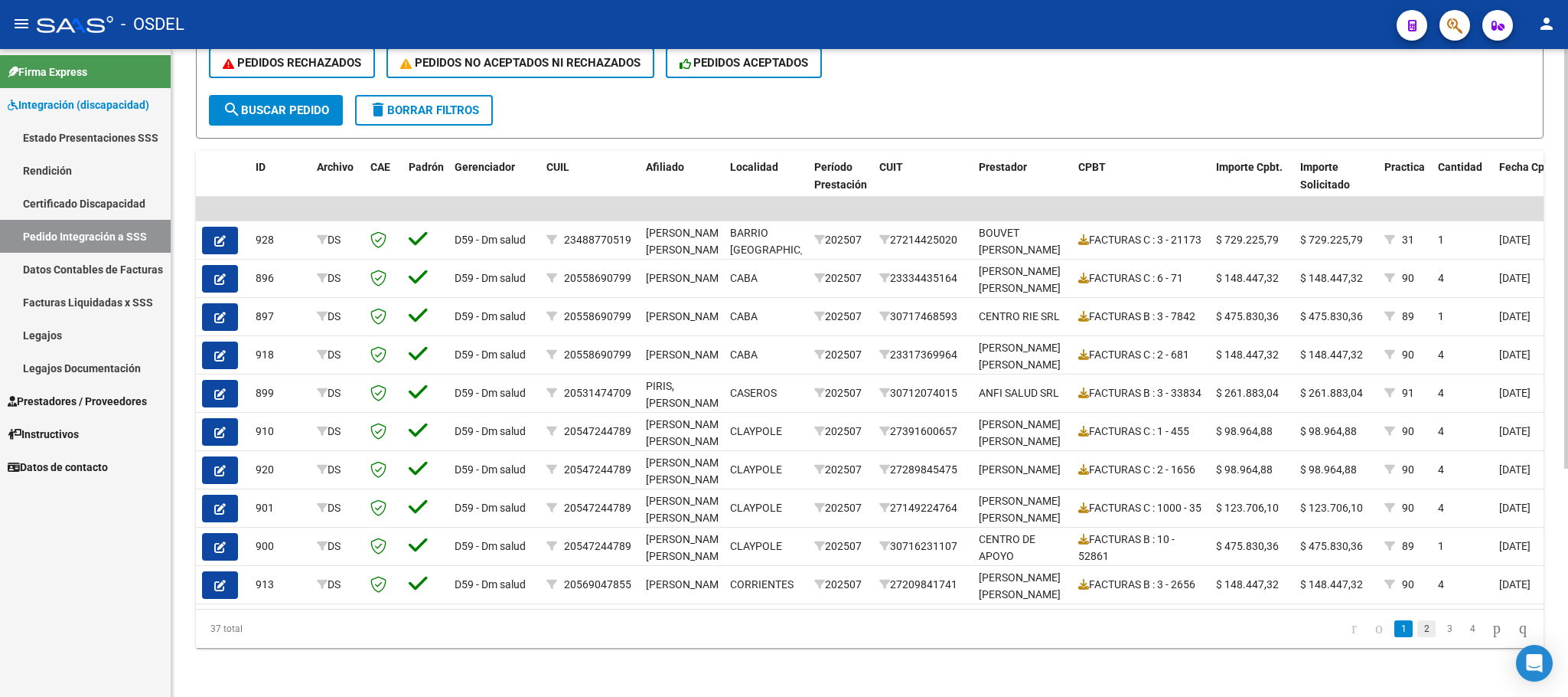
click at [1418, 637] on link "2" at bounding box center [1427, 628] width 19 height 17
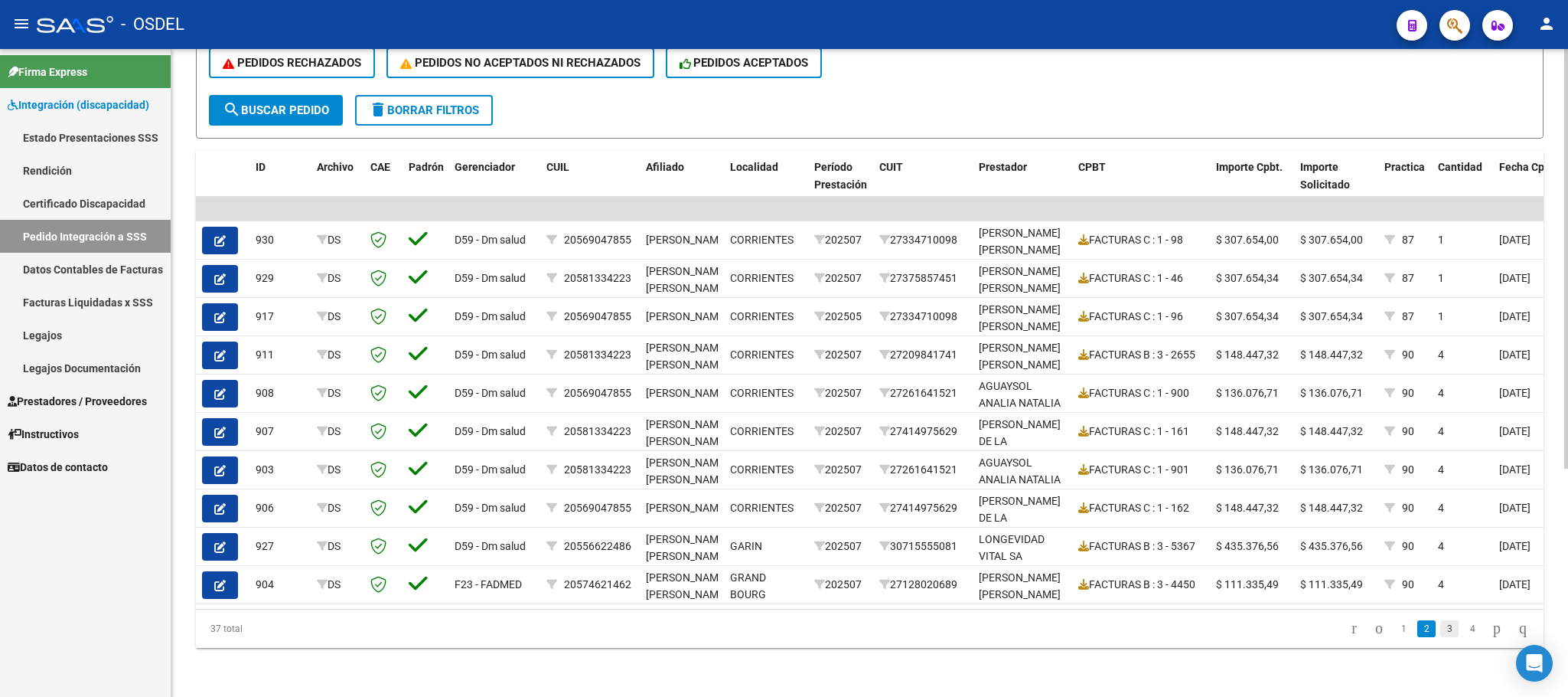
click at [1441, 634] on link "3" at bounding box center [1450, 628] width 19 height 17
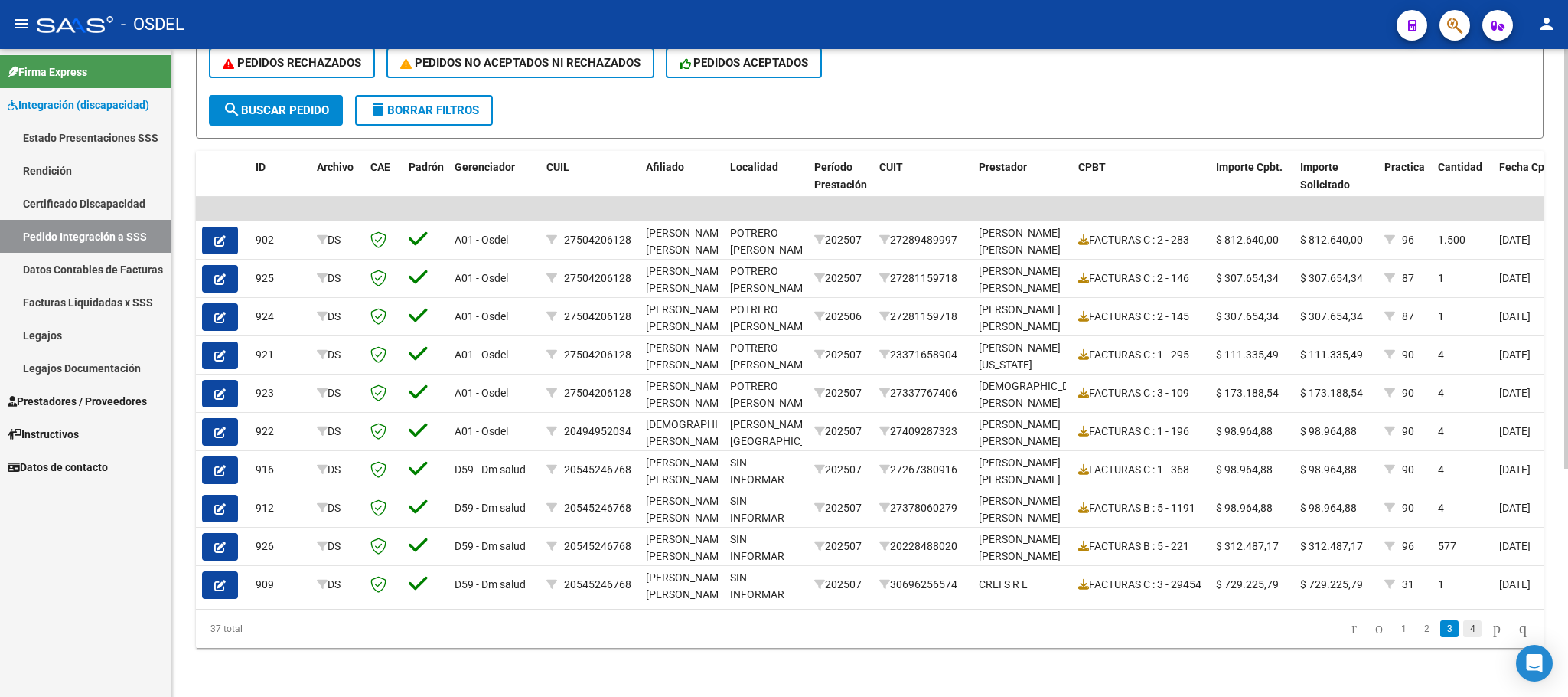
click at [1464, 637] on link "4" at bounding box center [1473, 628] width 19 height 17
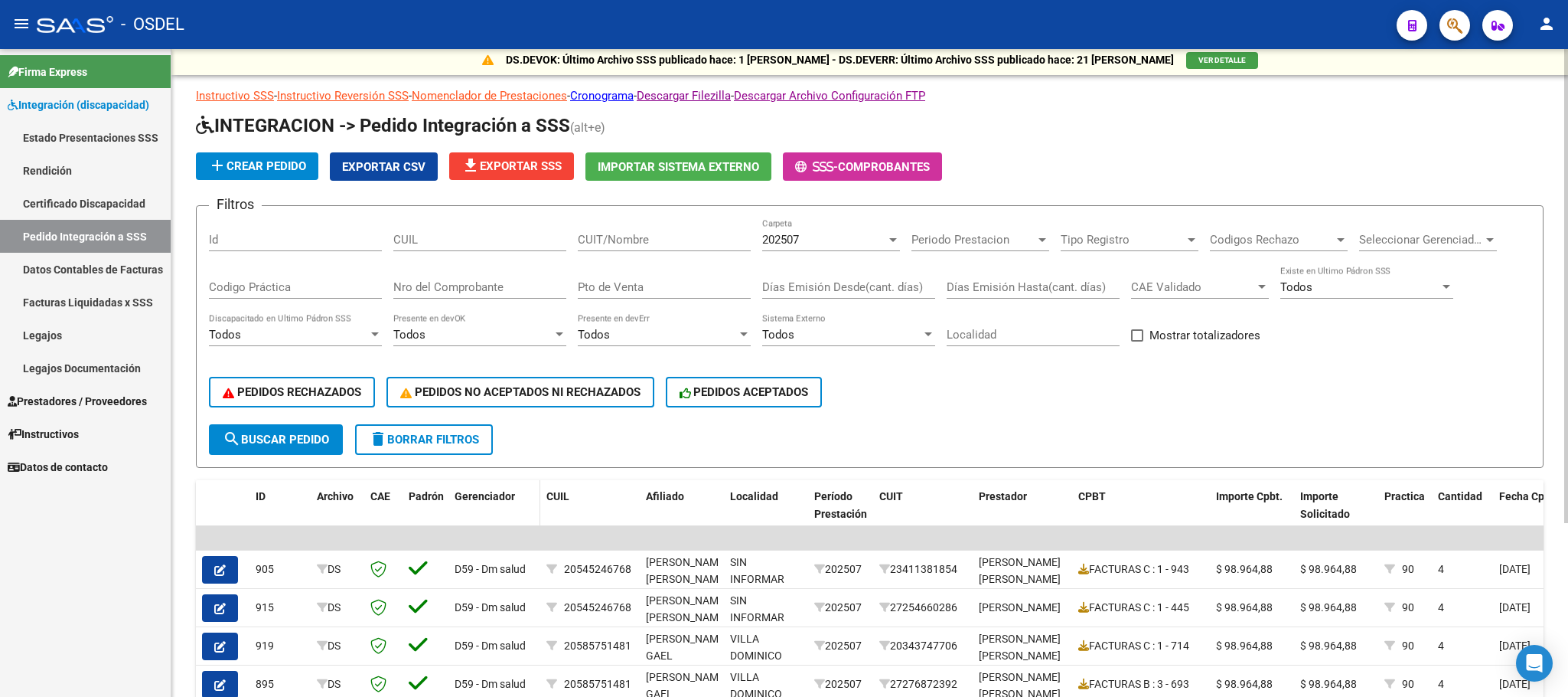
scroll to position [0, 0]
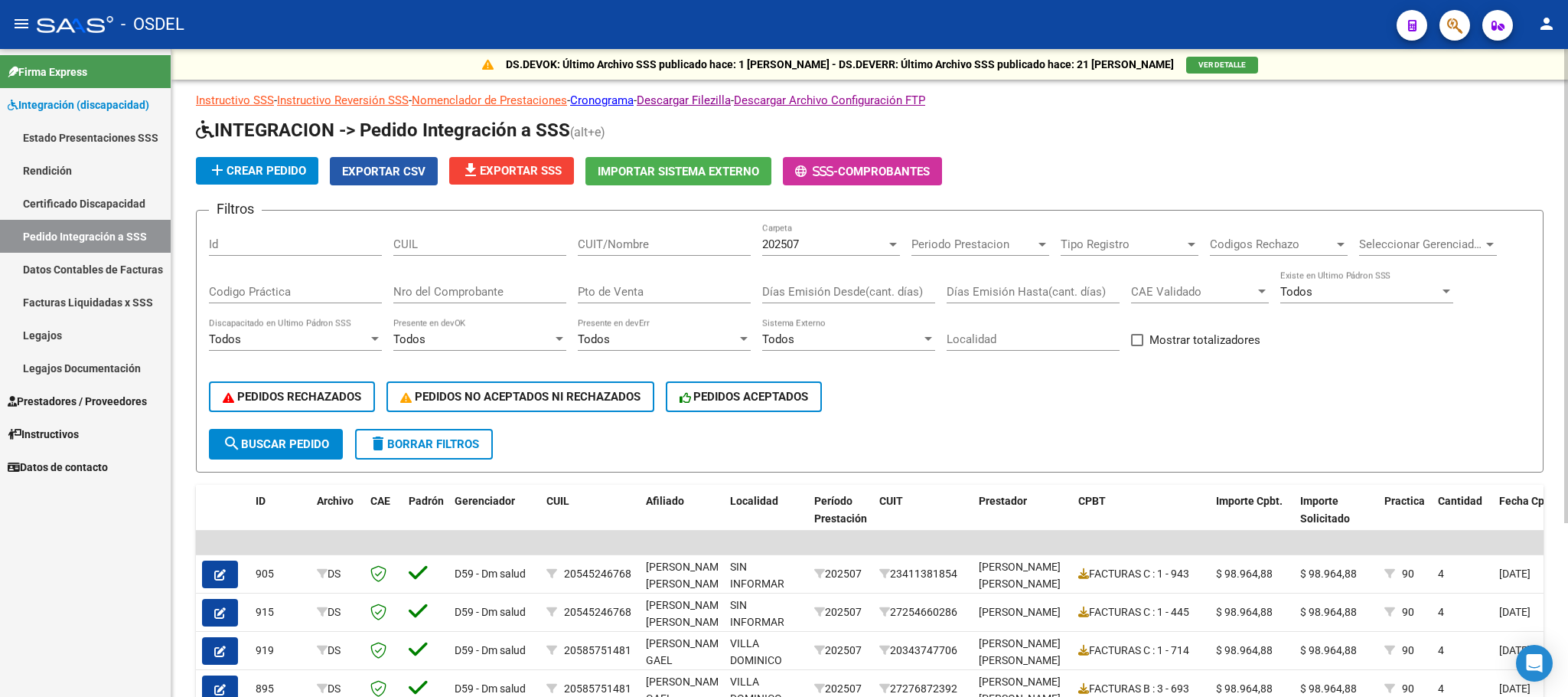
click at [384, 177] on span "Exportar CSV" at bounding box center [384, 171] width 83 height 14
click at [1151, 147] on app-list-header "INTEGRACION -> Pedido Integración a SSS (alt+e) add Crear Pedido Exportar CSV f…" at bounding box center [870, 295] width 1348 height 354
click at [505, 167] on span "file_download Exportar SSS" at bounding box center [512, 171] width 100 height 14
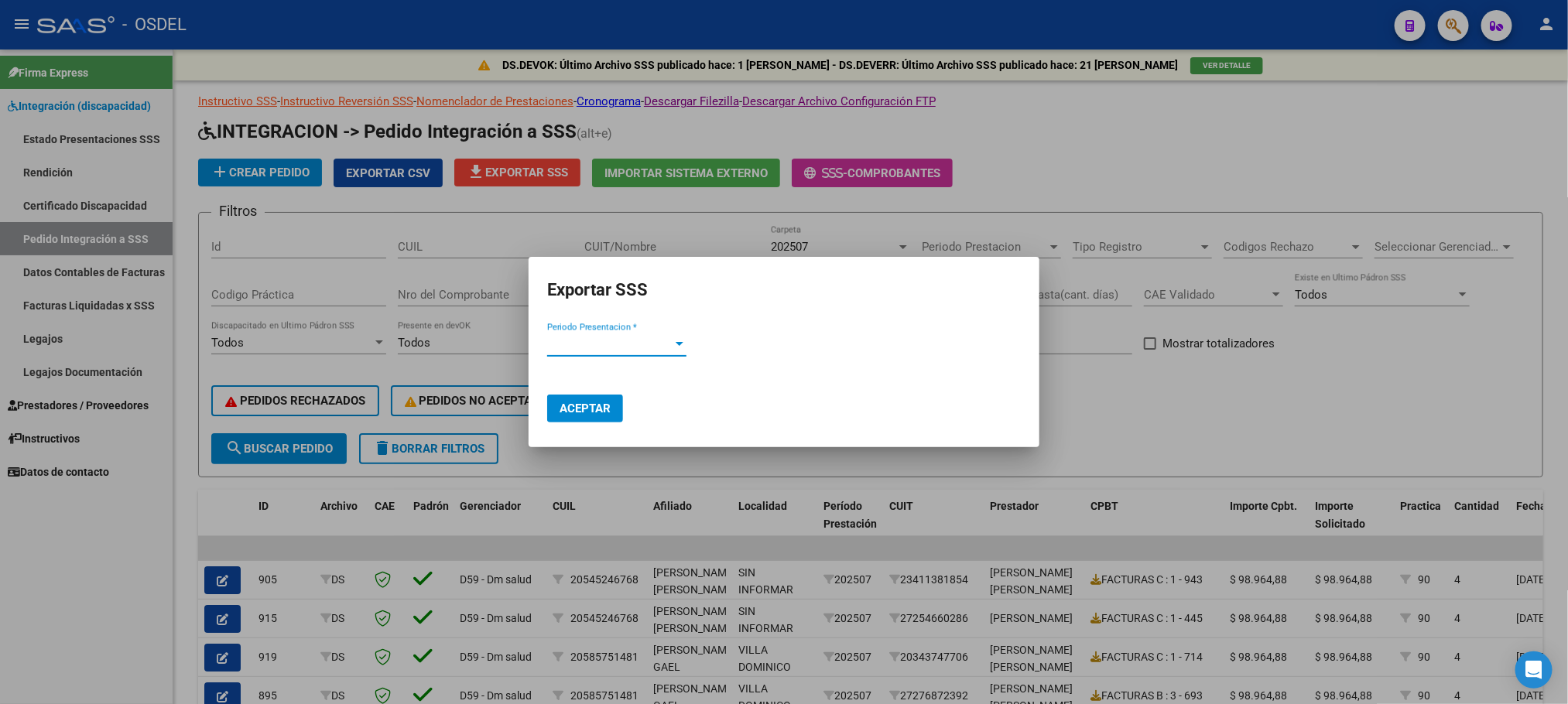
click at [580, 351] on div "Periodo Presentacion * Periodo Presentacion *" at bounding box center [616, 352] width 140 height 38
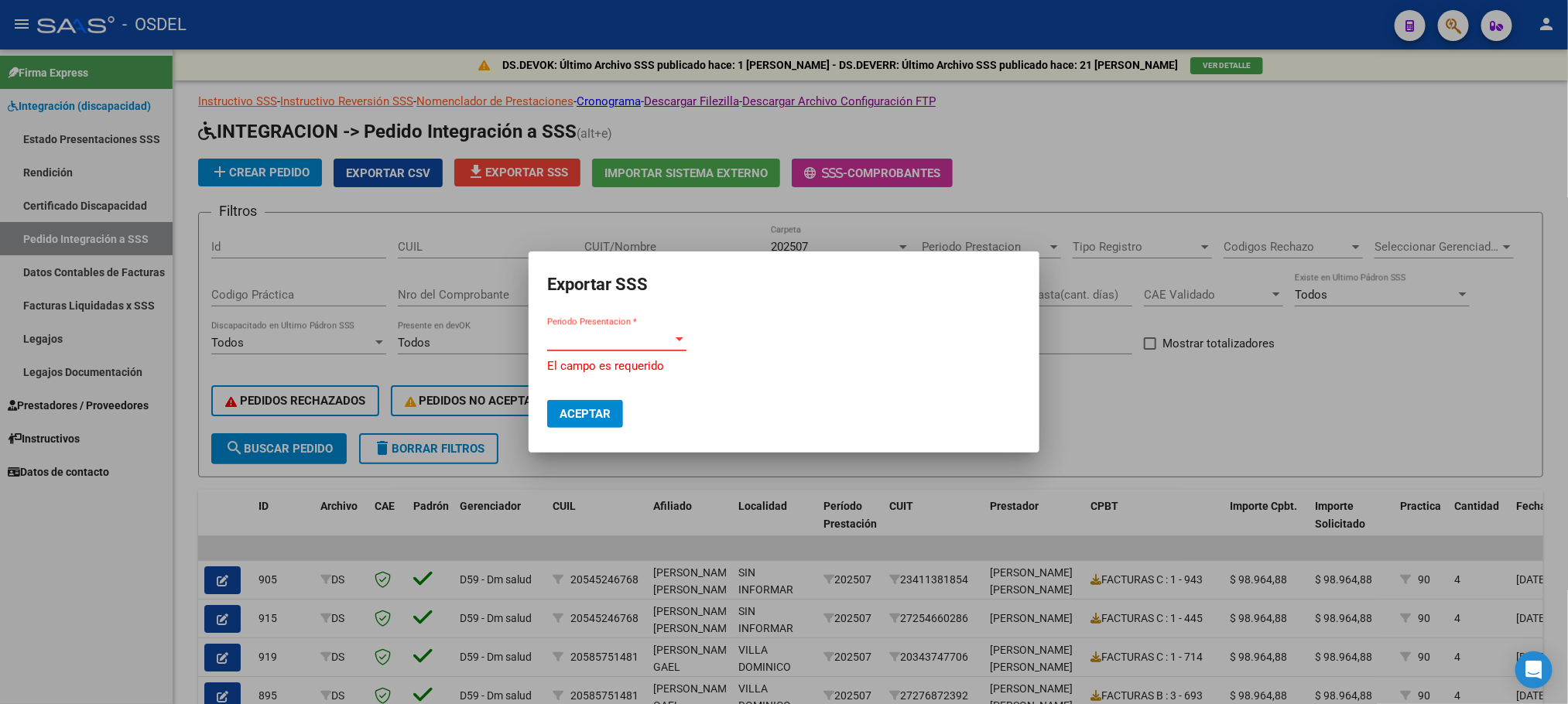
click at [595, 343] on span "Periodo Presentacion *" at bounding box center [609, 339] width 126 height 14
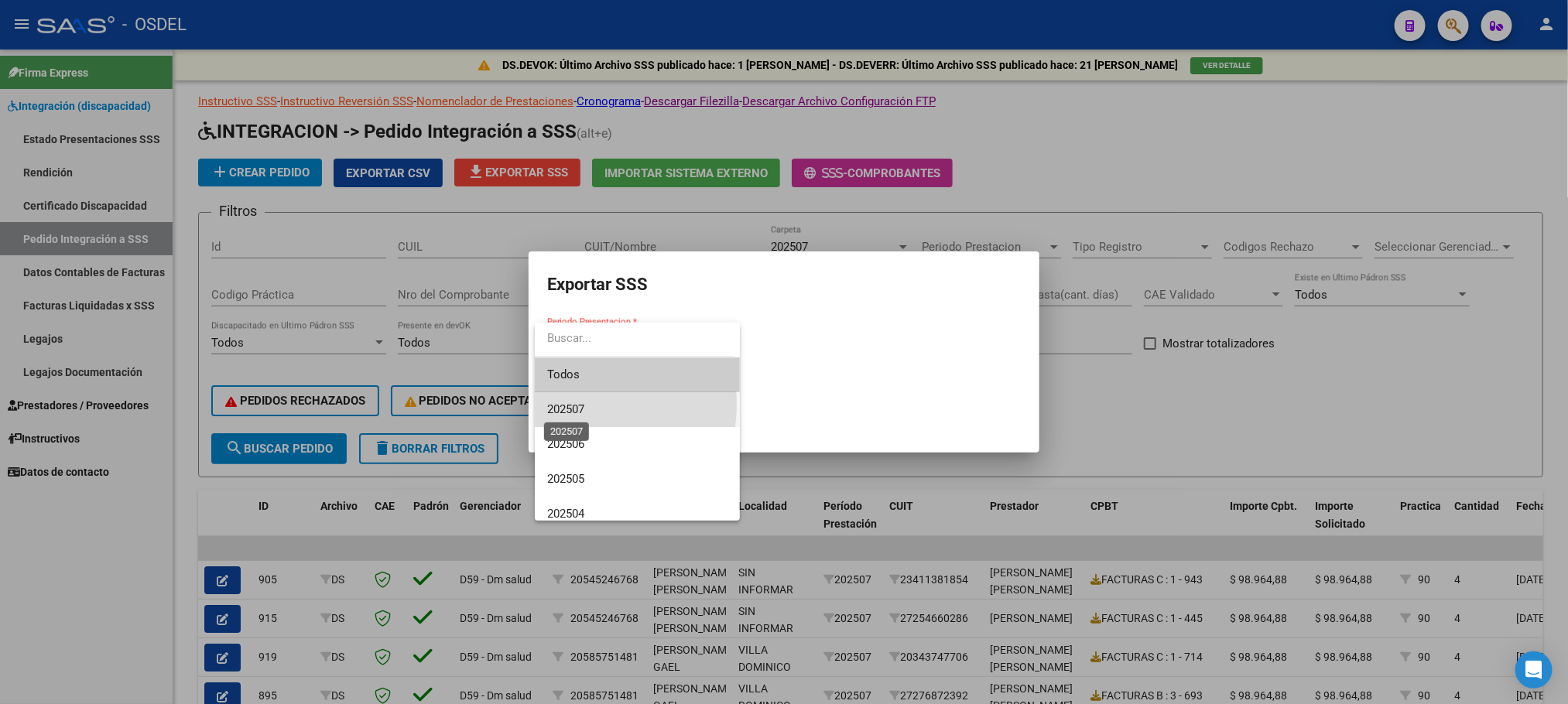
click at [584, 405] on span "202507" at bounding box center [566, 409] width 37 height 14
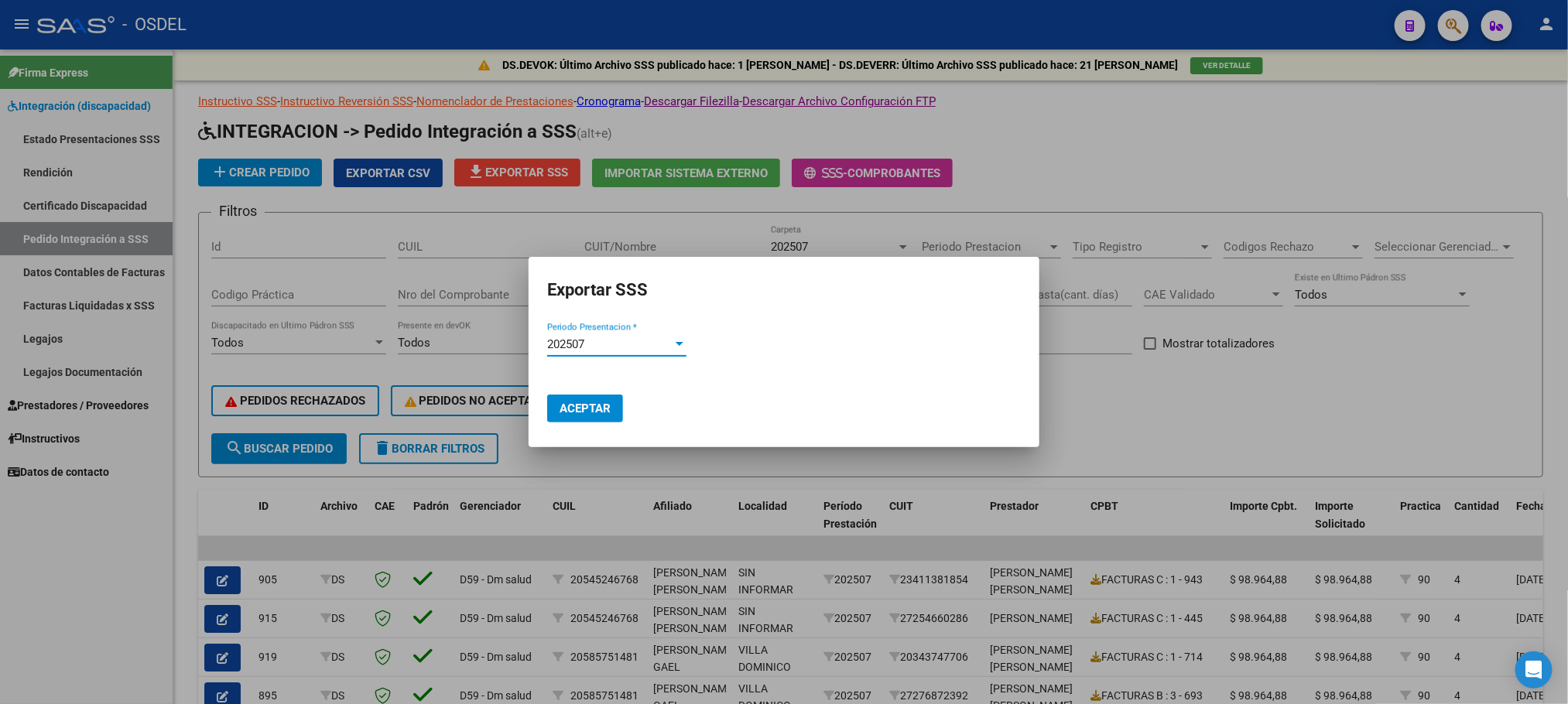
click at [586, 405] on span "Aceptar" at bounding box center [584, 409] width 51 height 14
click at [1233, 138] on div at bounding box center [784, 352] width 1568 height 704
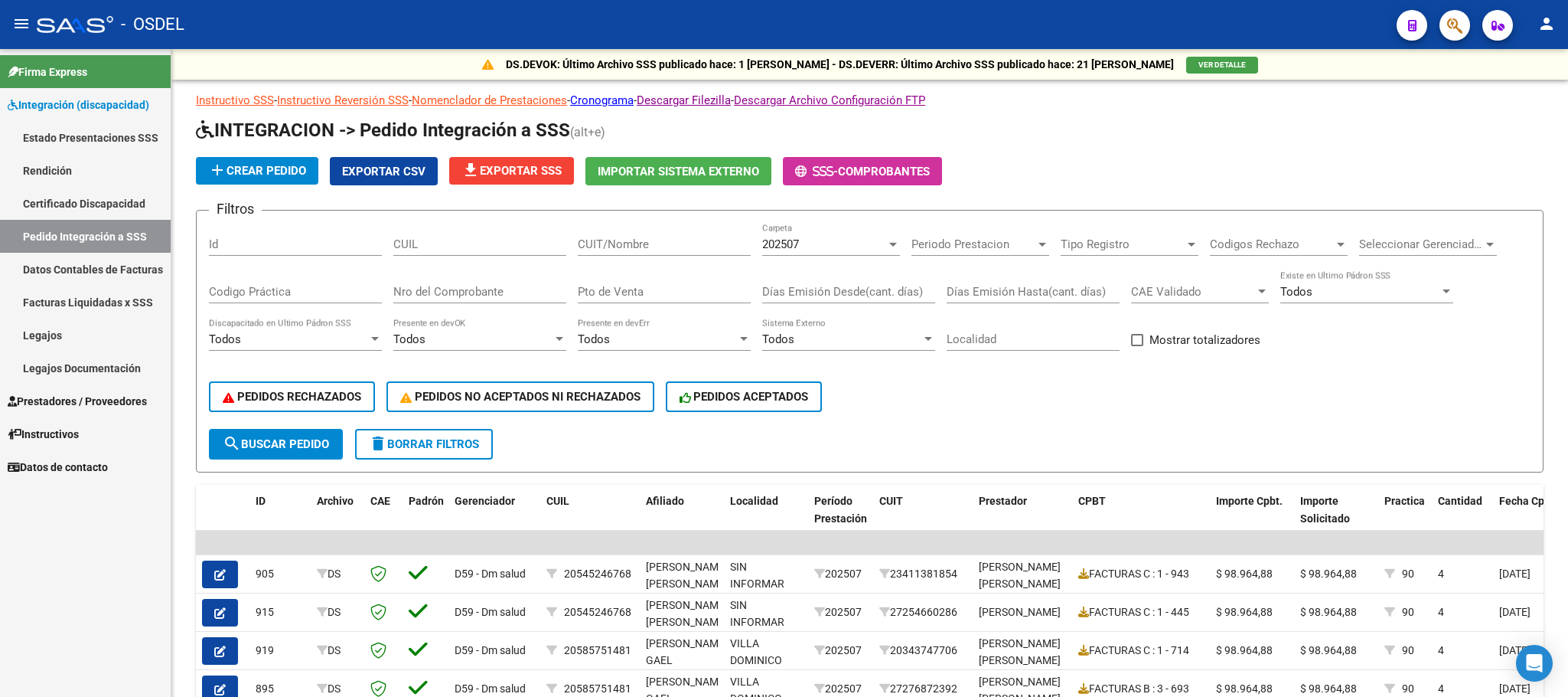
click at [1541, 22] on mat-icon "person" at bounding box center [1547, 24] width 19 height 19
